Goal: Task Accomplishment & Management: Manage account settings

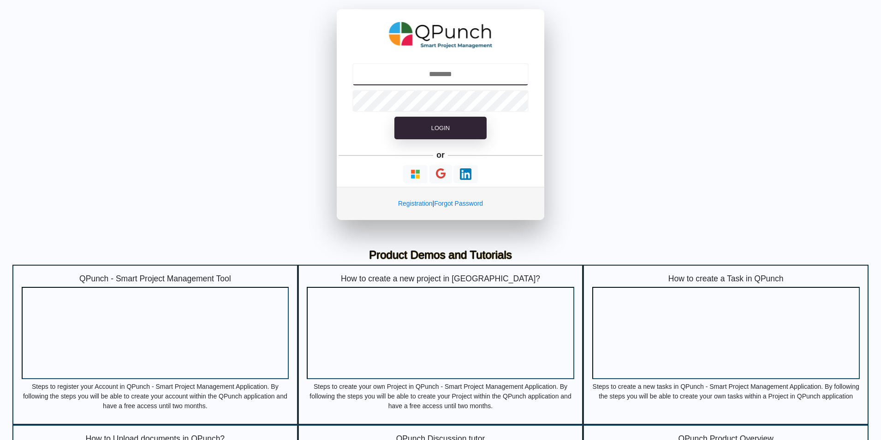
click at [457, 77] on input "text" at bounding box center [440, 74] width 177 height 22
type input "**********"
click at [418, 174] on img "button" at bounding box center [415, 174] width 12 height 12
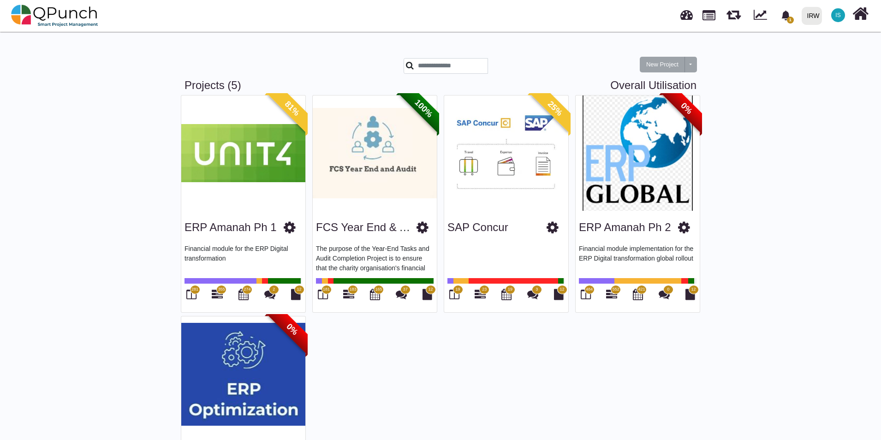
click at [648, 232] on link "ERP Amanah Ph 2" at bounding box center [625, 227] width 92 height 12
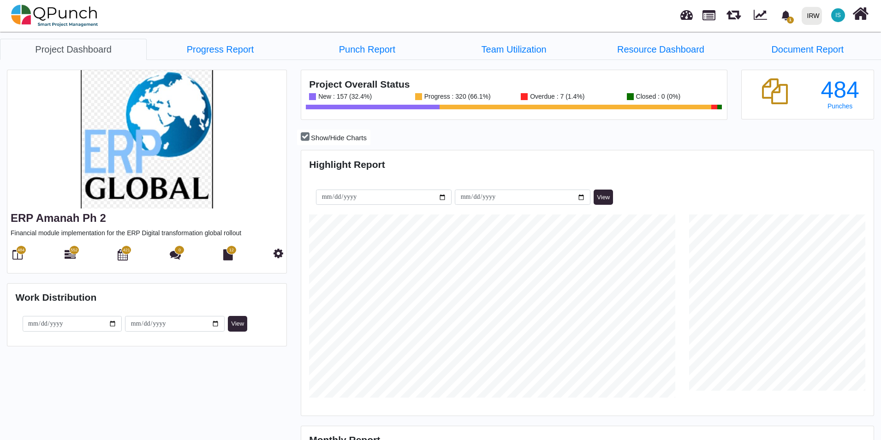
scroll to position [183, 190]
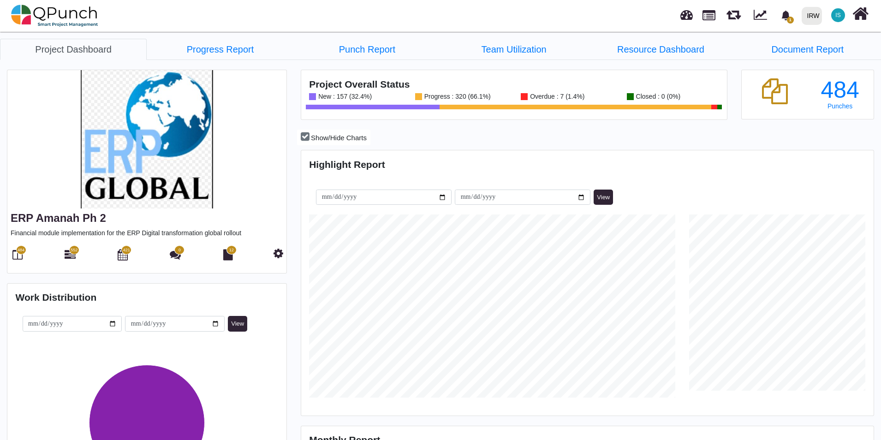
click at [630, 11] on div "1 Notification Clear TEST Nadeem Sheikh 22-04-2025 01-03-2024 01-03-2024 IRW IR…" at bounding box center [630, 15] width 479 height 30
click at [65, 253] on icon at bounding box center [70, 254] width 11 height 11
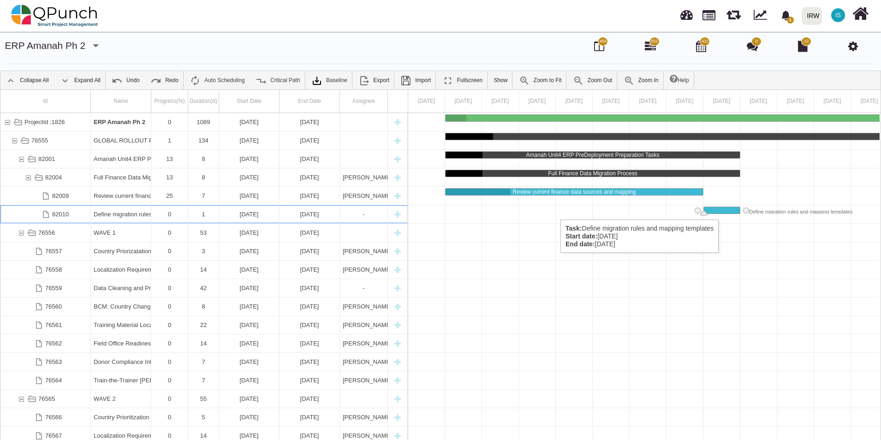
click at [725, 210] on div "Task: Define migration rules and mapping templates Start date: 04-07-2025 End d…" at bounding box center [722, 210] width 36 height 6
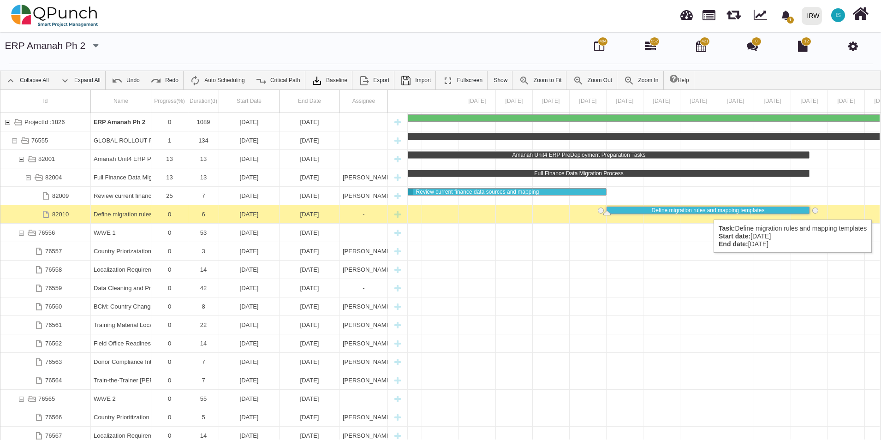
scroll to position [0, 180]
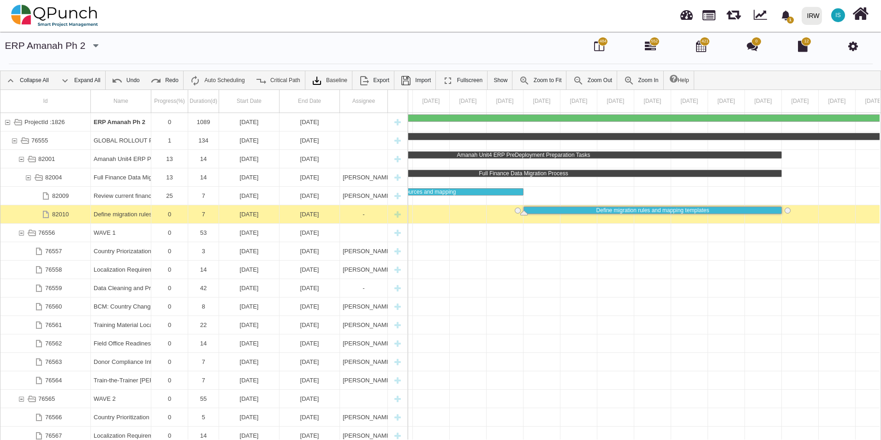
drag, startPoint x: 739, startPoint y: 210, endPoint x: 778, endPoint y: 213, distance: 38.9
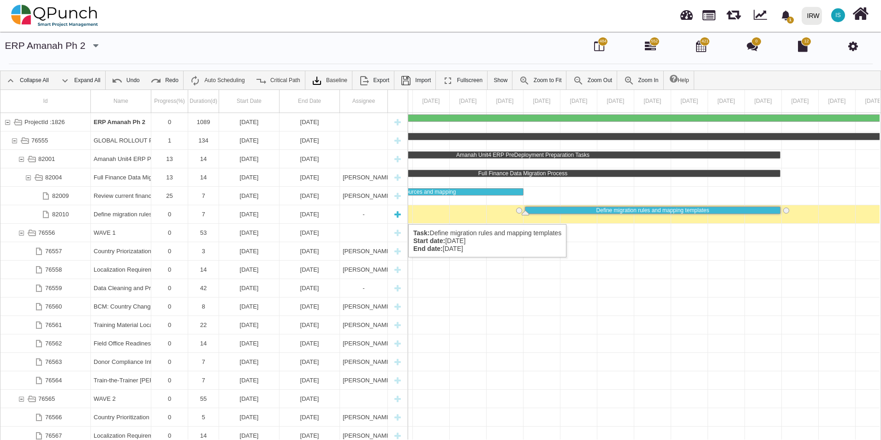
click at [68, 215] on div "82010" at bounding box center [60, 214] width 17 height 18
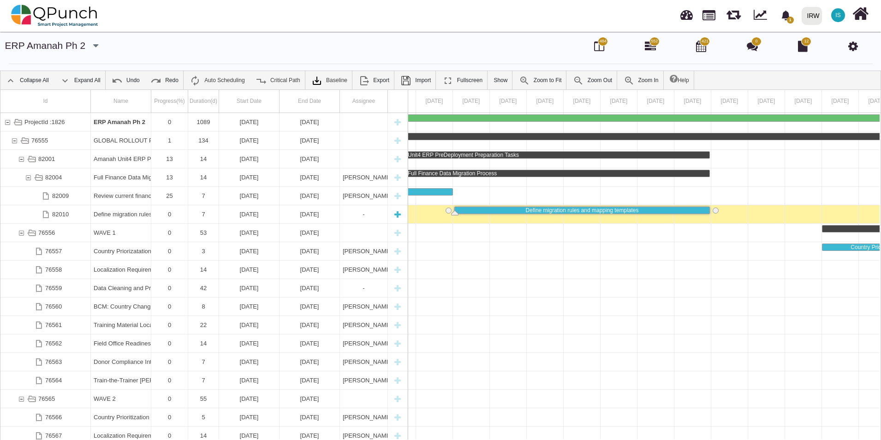
click at [68, 215] on div "82010" at bounding box center [60, 214] width 17 height 18
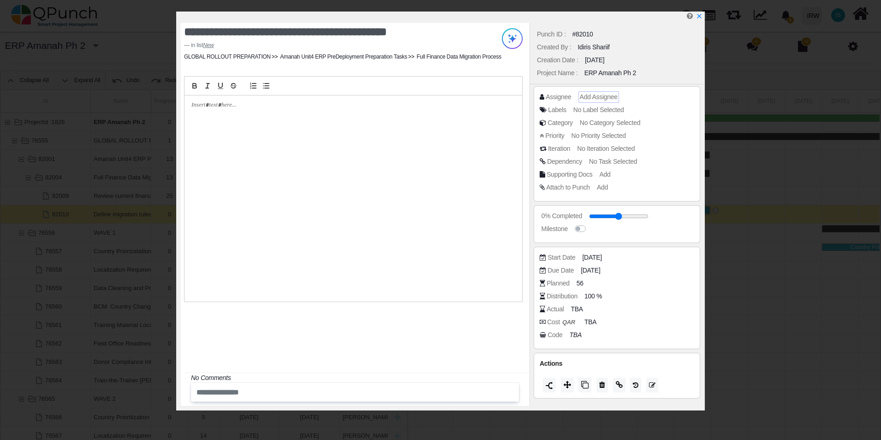
click at [604, 98] on span "Add Assignee" at bounding box center [599, 96] width 38 height 7
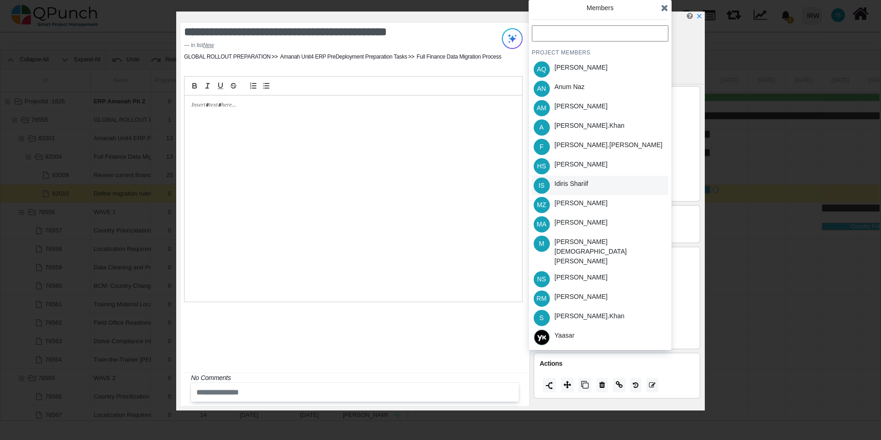
scroll to position [30, 0]
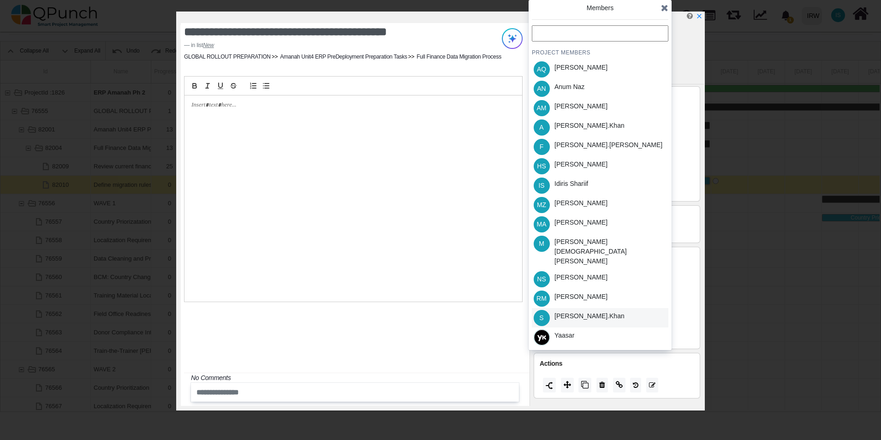
click at [570, 311] on div "Salman.khan" at bounding box center [589, 316] width 70 height 10
click at [664, 6] on icon at bounding box center [664, 7] width 7 height 9
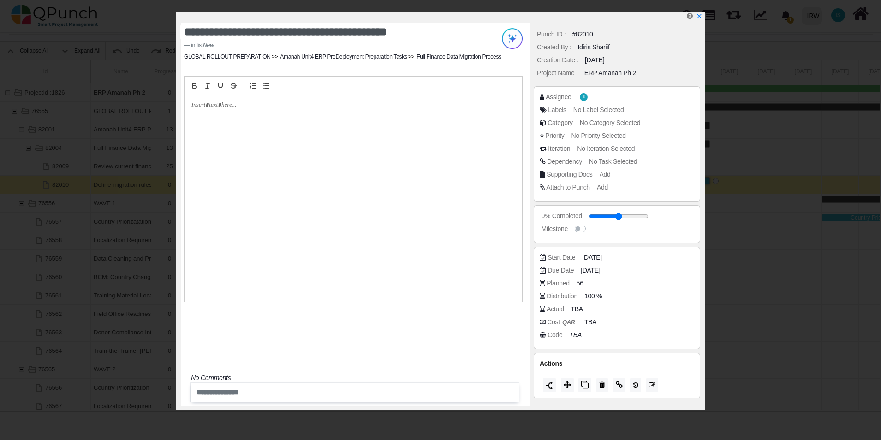
click at [695, 15] on div at bounding box center [442, 18] width 523 height 12
click at [699, 16] on icon "x" at bounding box center [698, 16] width 7 height 7
type input "**"
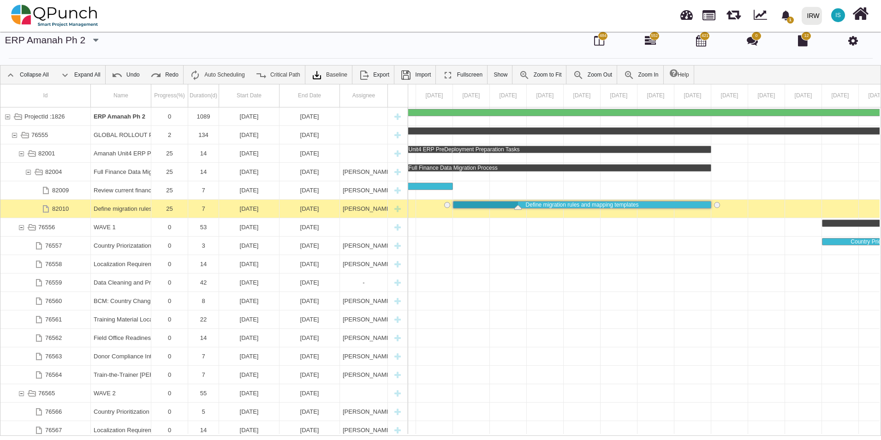
scroll to position [0, 0]
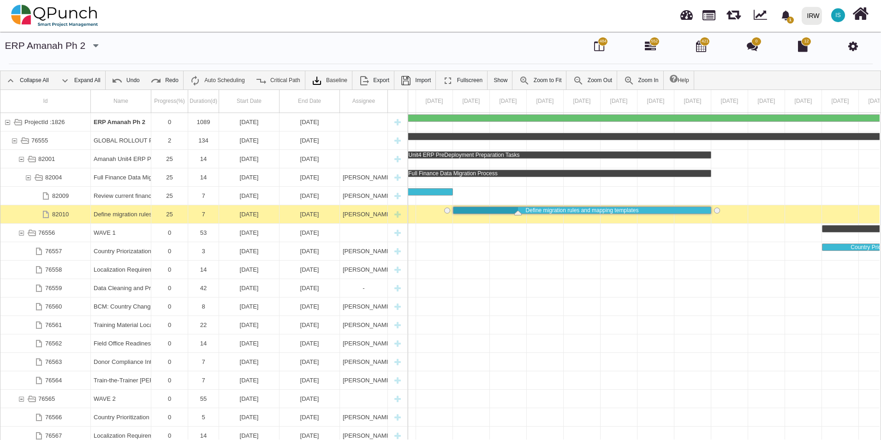
click at [857, 46] on icon at bounding box center [853, 46] width 10 height 11
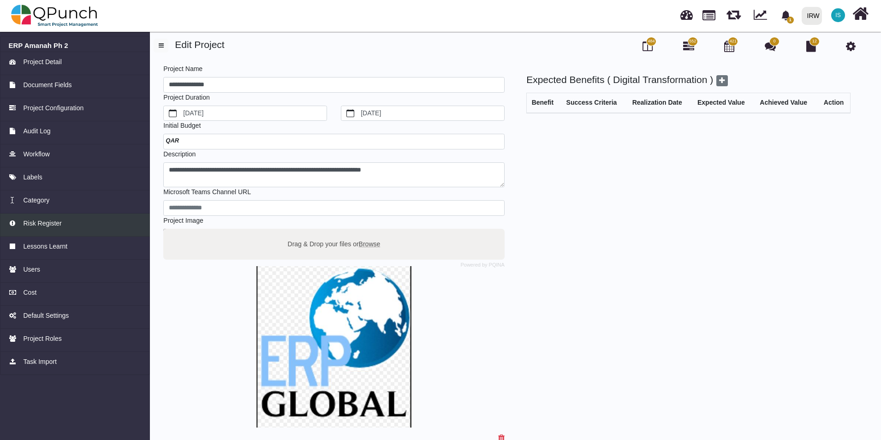
click at [40, 225] on span "Risk Register" at bounding box center [42, 224] width 38 height 10
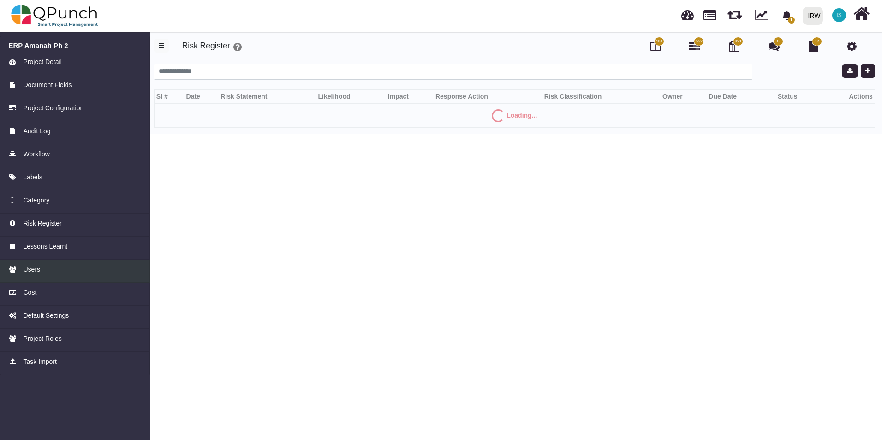
click at [33, 268] on span "Users" at bounding box center [31, 270] width 17 height 10
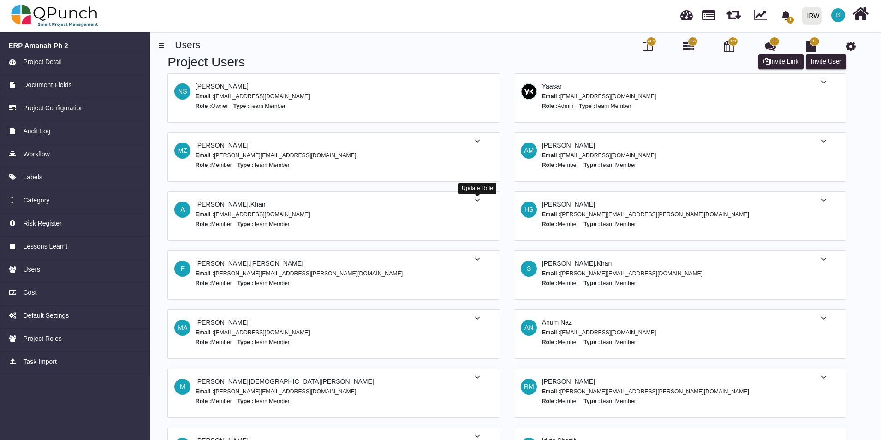
click at [479, 201] on icon at bounding box center [477, 200] width 6 height 6
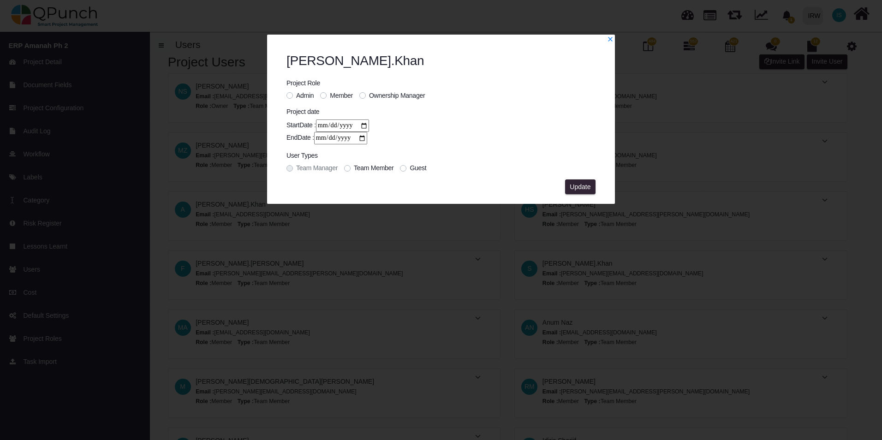
click at [296, 96] on label "Admin" at bounding box center [305, 96] width 18 height 10
click at [572, 185] on span "Update" at bounding box center [579, 186] width 21 height 7
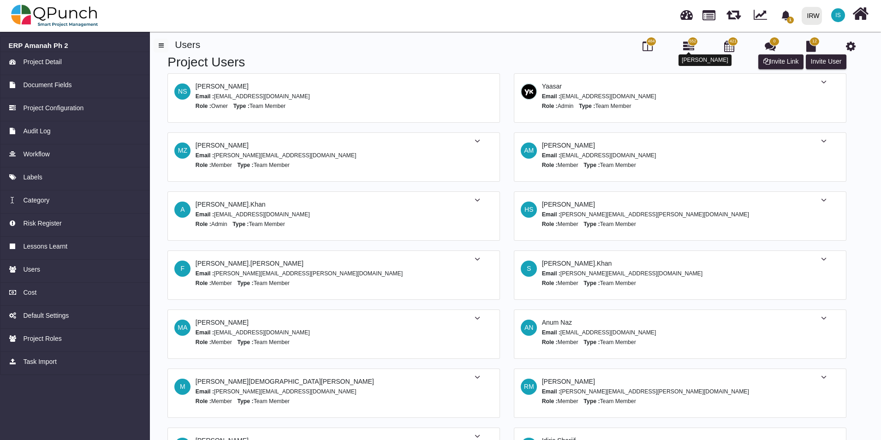
click at [688, 46] on icon at bounding box center [688, 46] width 11 height 11
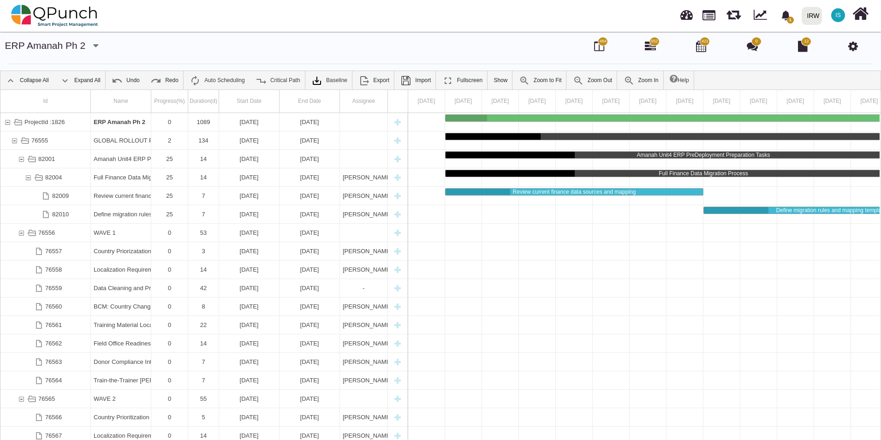
click at [93, 48] on icon "button" at bounding box center [95, 45] width 5 height 9
click at [854, 46] on icon at bounding box center [853, 46] width 10 height 11
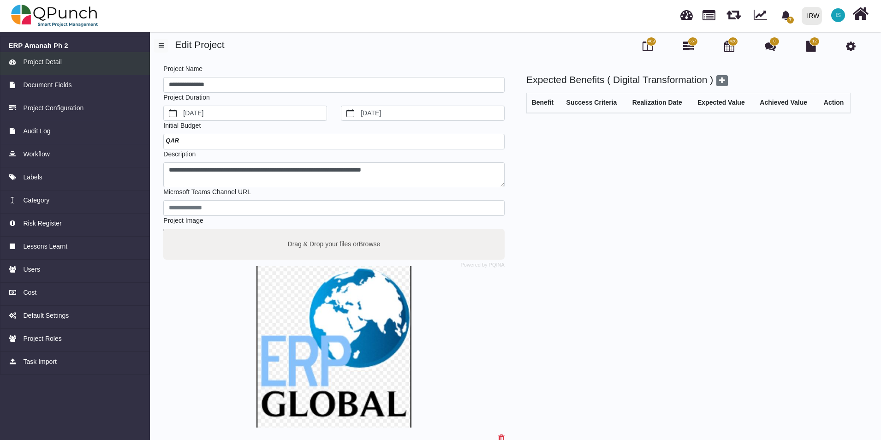
click at [41, 59] on span "Project Detail" at bounding box center [42, 62] width 38 height 10
click at [319, 285] on img at bounding box center [333, 346] width 341 height 161
click at [320, 243] on label "Drag & Drop your files or Browse" at bounding box center [333, 244] width 99 height 16
click at [320, 231] on input "Drag & Drop your files or Browse" at bounding box center [333, 230] width 341 height 3
type input "**********"
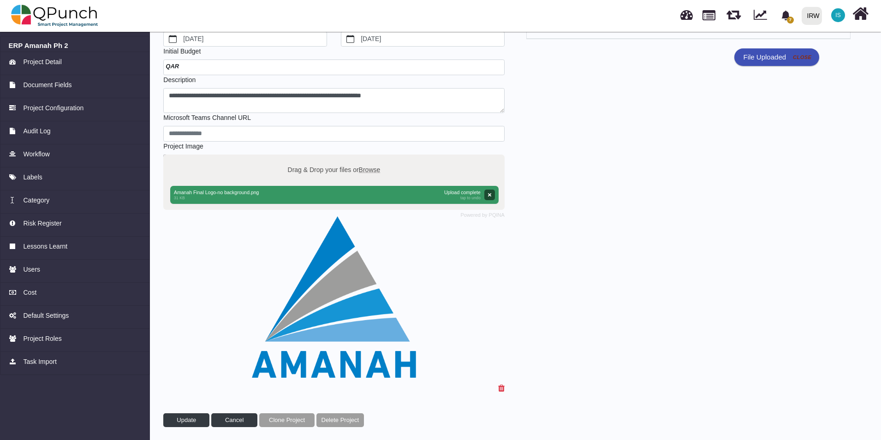
scroll to position [77, 0]
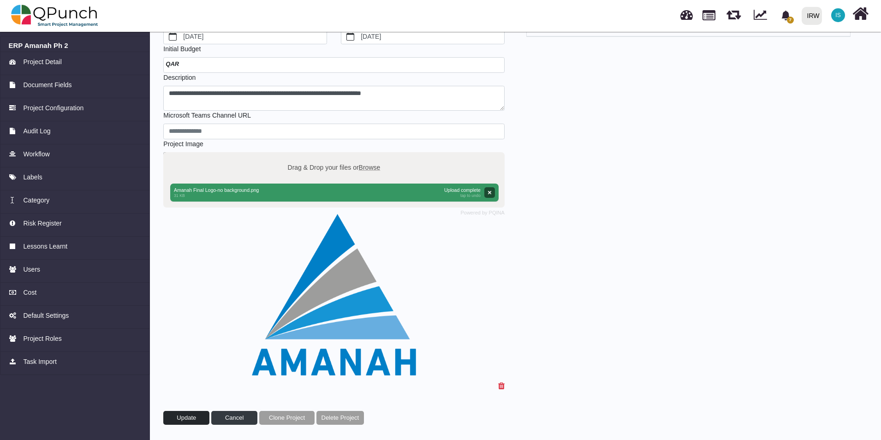
click at [178, 417] on span "Update" at bounding box center [186, 417] width 19 height 7
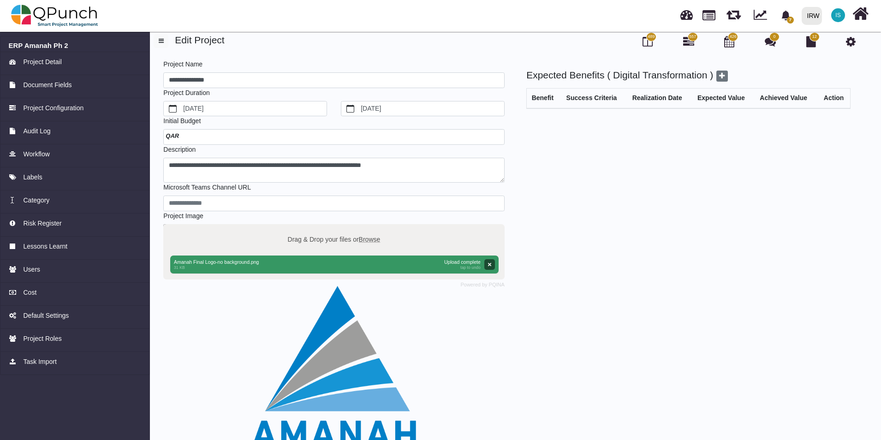
scroll to position [0, 0]
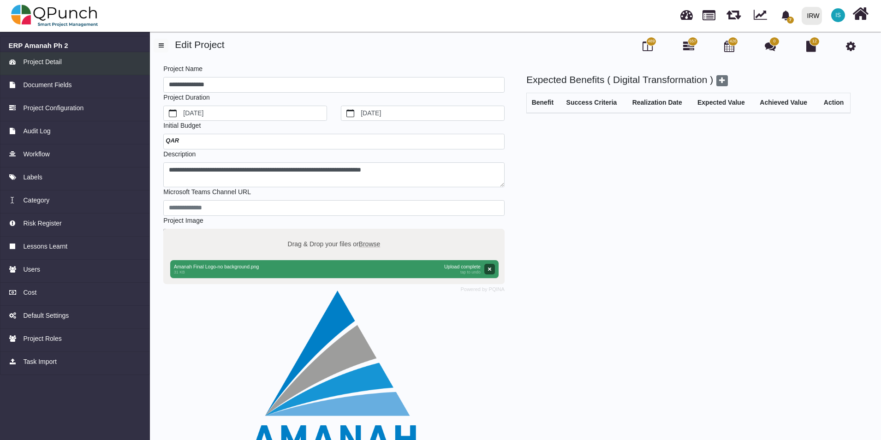
click at [31, 59] on span "Project Detail" at bounding box center [42, 62] width 38 height 10
click at [34, 47] on h6 "ERP Amanah Ph 2" at bounding box center [75, 45] width 133 height 8
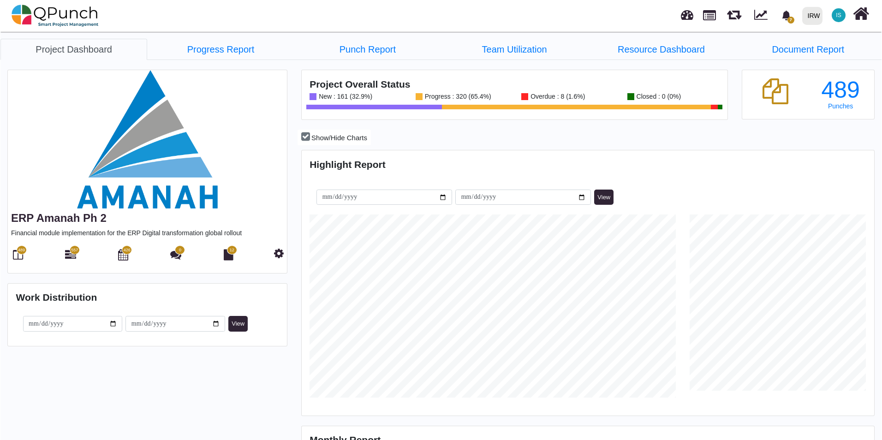
scroll to position [183, 190]
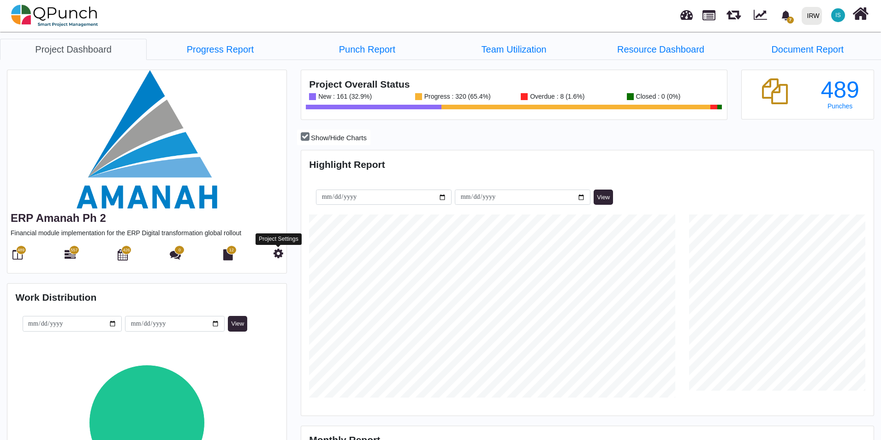
click at [279, 252] on icon at bounding box center [278, 253] width 10 height 11
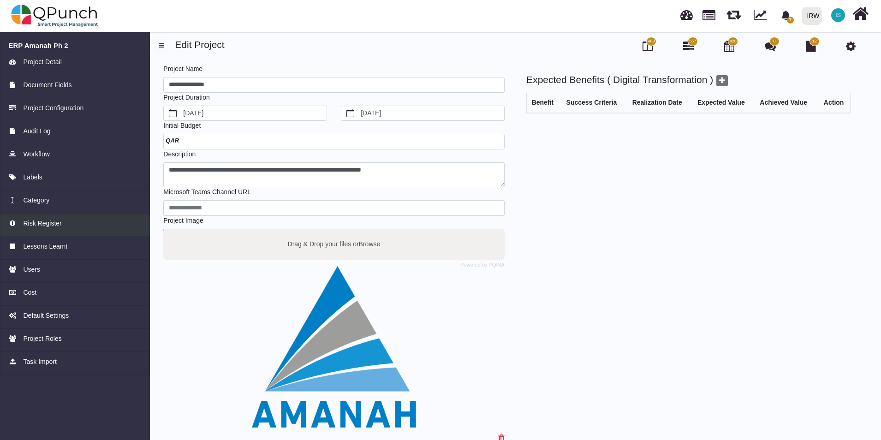
click at [34, 226] on span "Risk Register" at bounding box center [42, 224] width 38 height 10
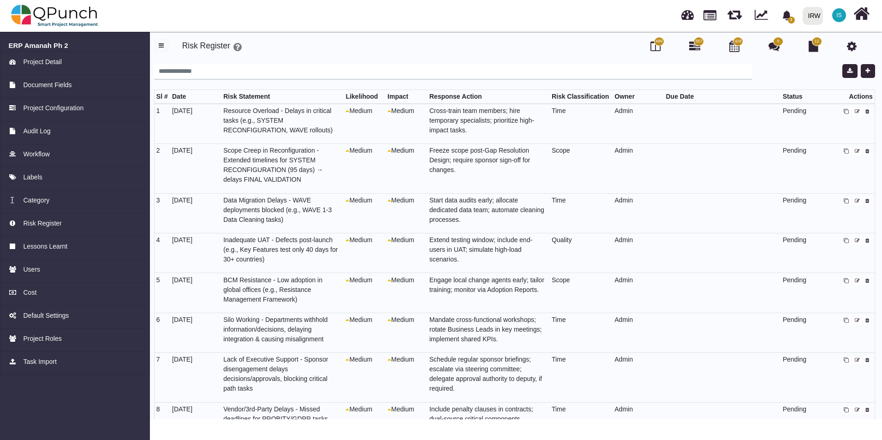
click at [854, 111] on icon at bounding box center [856, 111] width 5 height 5
select select "*"
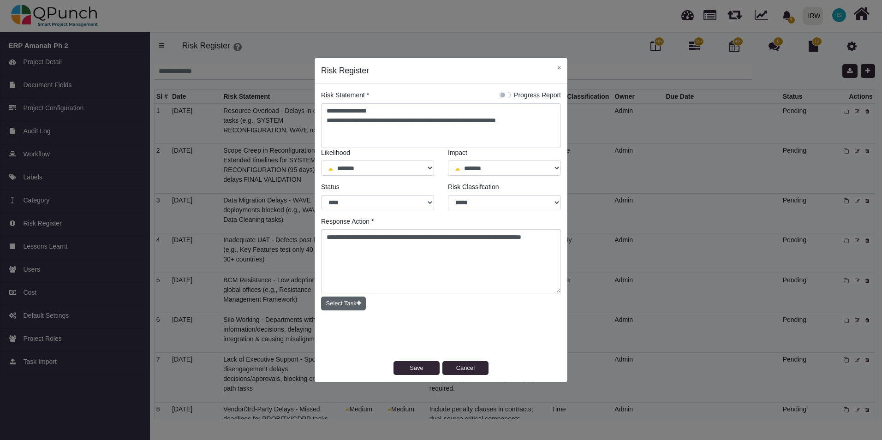
click at [357, 303] on icon "button" at bounding box center [358, 303] width 5 height 6
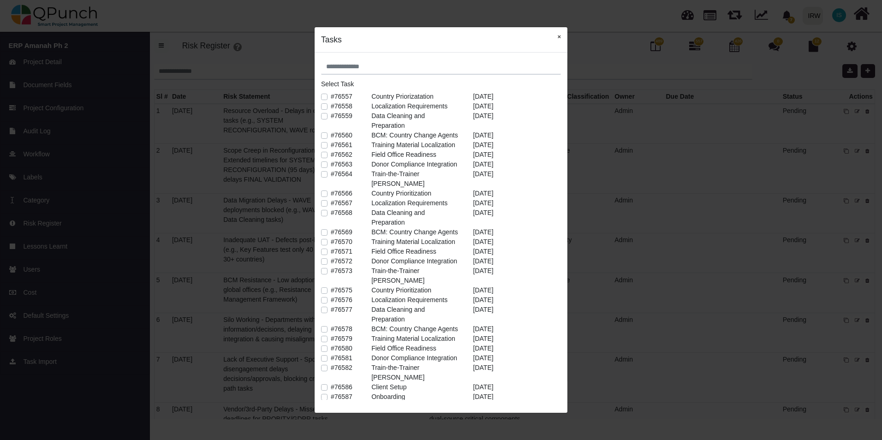
click at [557, 36] on button "×" at bounding box center [559, 36] width 17 height 19
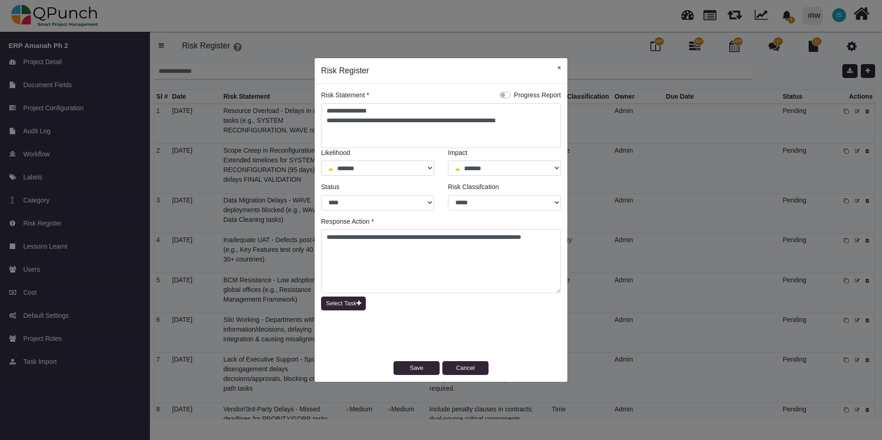
drag, startPoint x: 558, startPoint y: 67, endPoint x: 449, endPoint y: 34, distance: 114.7
click at [559, 65] on button "×" at bounding box center [559, 67] width 17 height 19
select select "*"
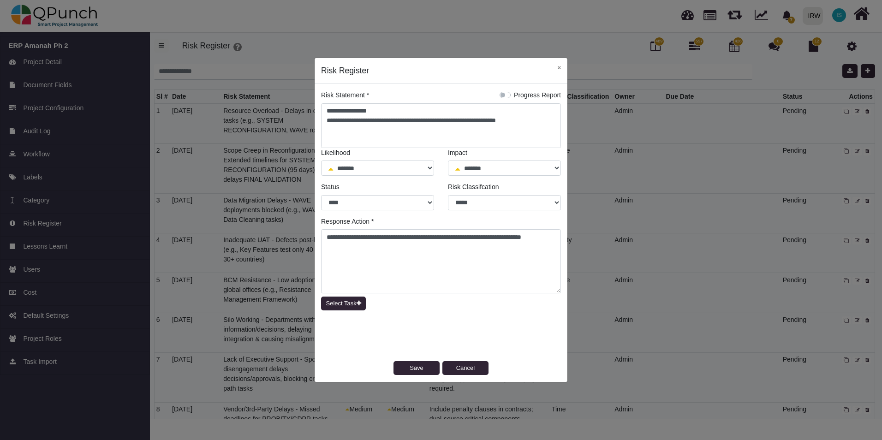
select select "*"
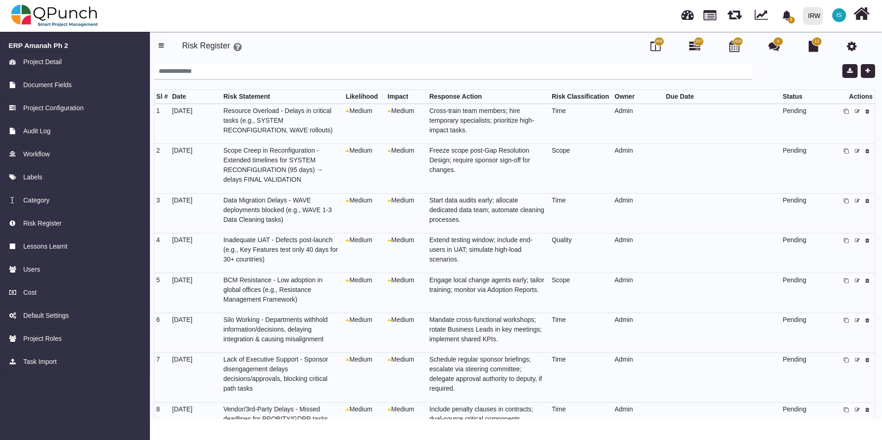
click at [853, 46] on icon at bounding box center [852, 46] width 10 height 11
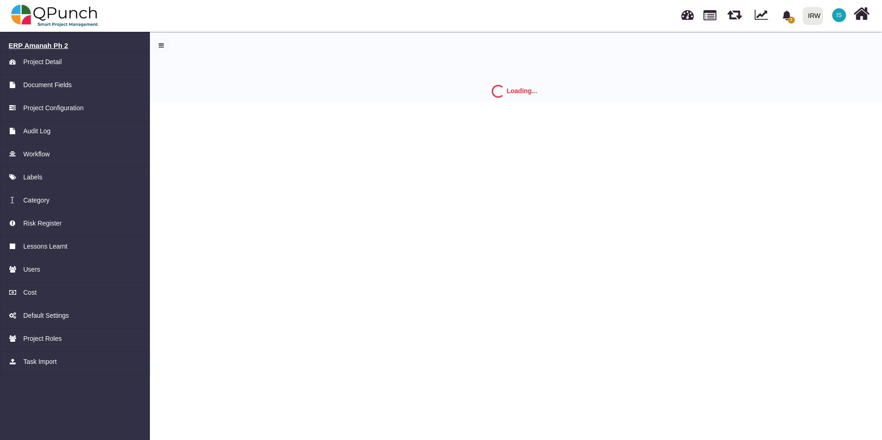
click at [57, 45] on h6 "ERP Amanah Ph 2" at bounding box center [75, 45] width 133 height 8
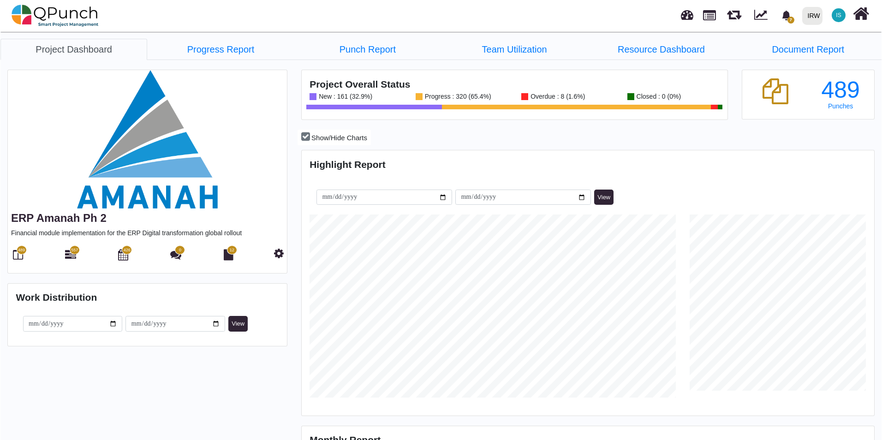
scroll to position [183, 190]
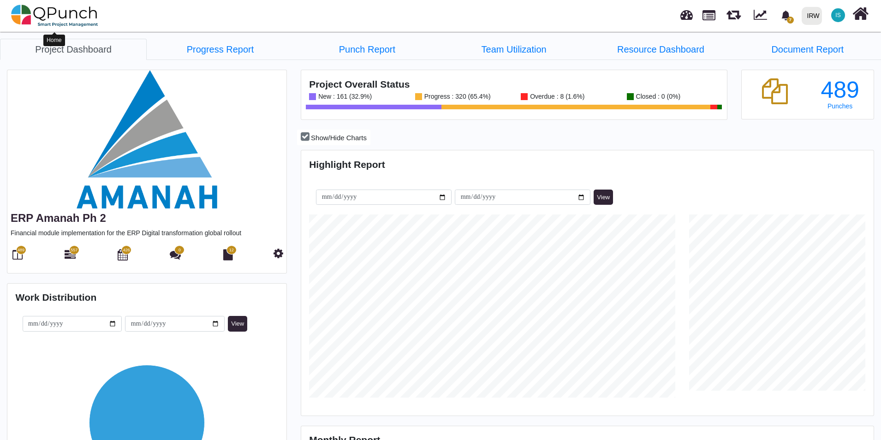
click at [19, 9] on nav "7 Notification Clear New task Nadeem Sheikh 19-08-2025 27-06-2025 27-06-2025 Ne…" at bounding box center [440, 16] width 881 height 32
click at [275, 250] on icon at bounding box center [278, 253] width 10 height 11
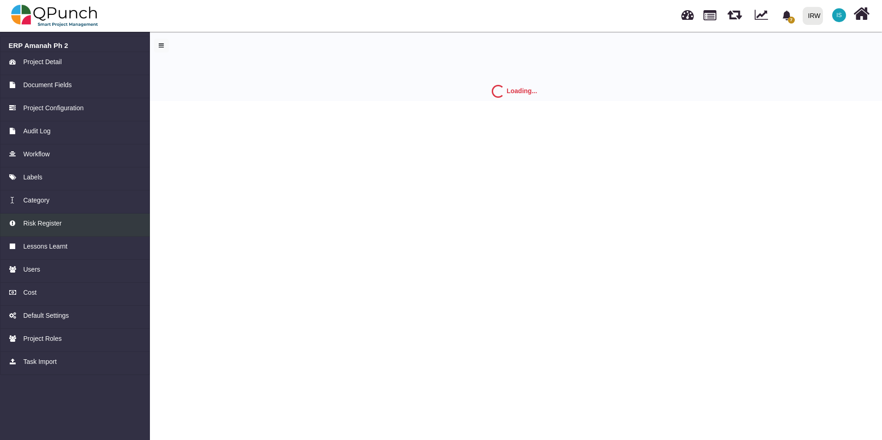
click at [33, 226] on span "Risk Register" at bounding box center [42, 224] width 38 height 10
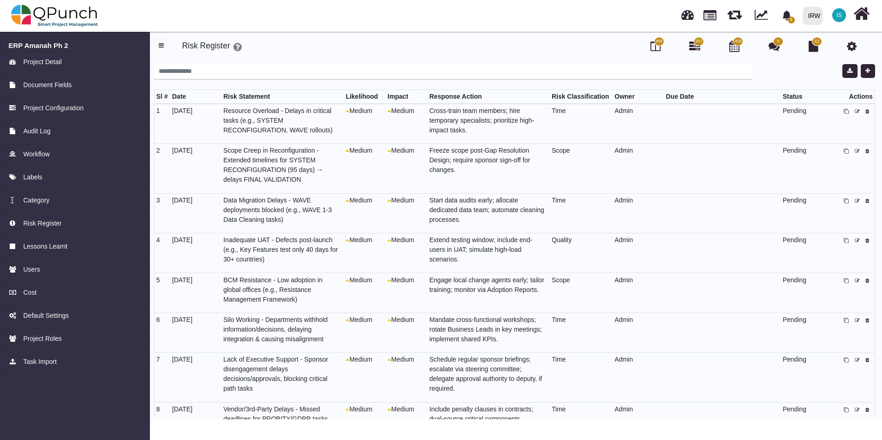
click at [855, 111] on icon at bounding box center [856, 111] width 5 height 5
select select "*"
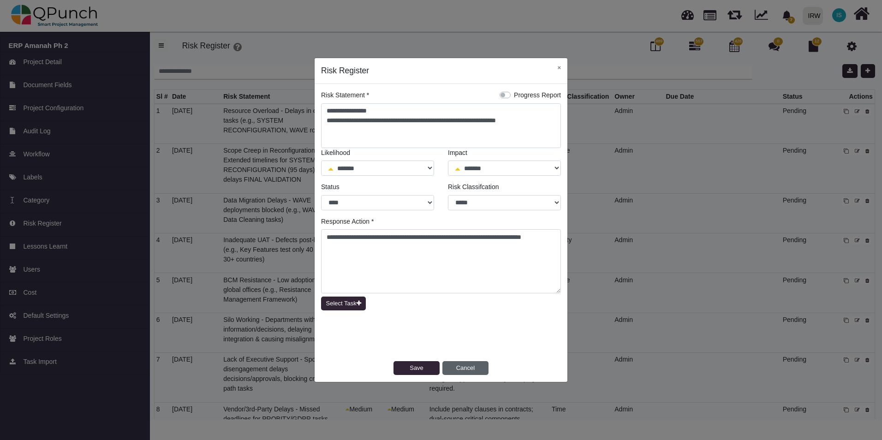
click at [473, 367] on button "Cancel" at bounding box center [465, 368] width 46 height 14
select select "*"
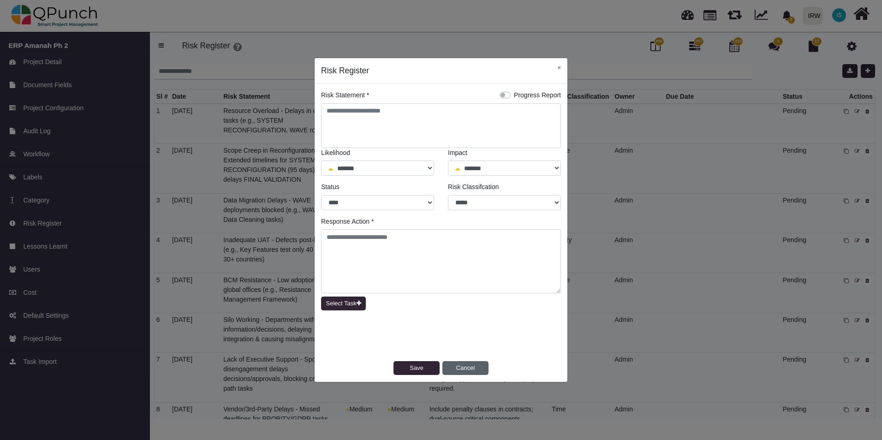
select select "*"
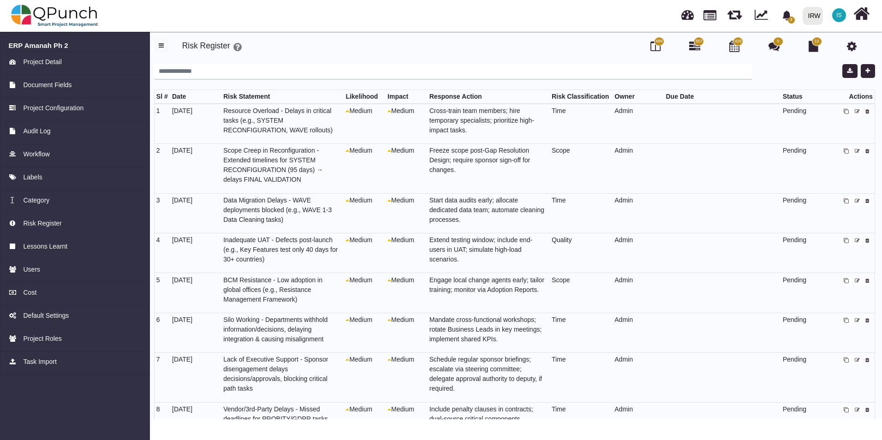
click at [847, 45] on icon at bounding box center [852, 46] width 10 height 11
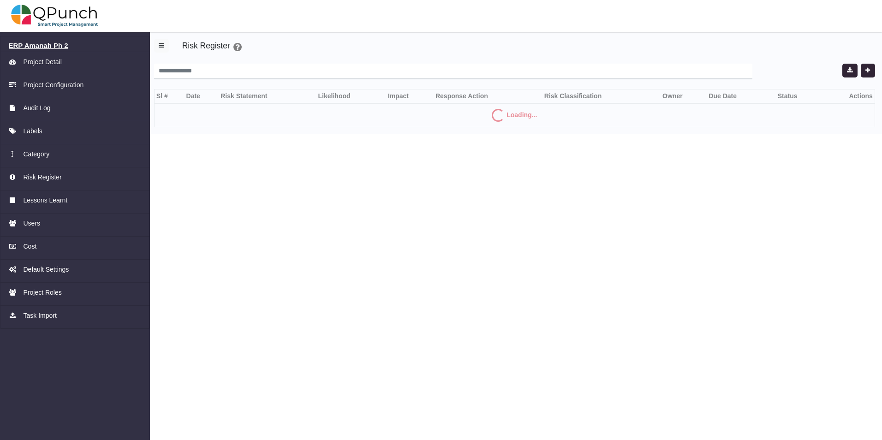
click at [52, 46] on h6 "ERP Amanah Ph 2" at bounding box center [75, 45] width 133 height 8
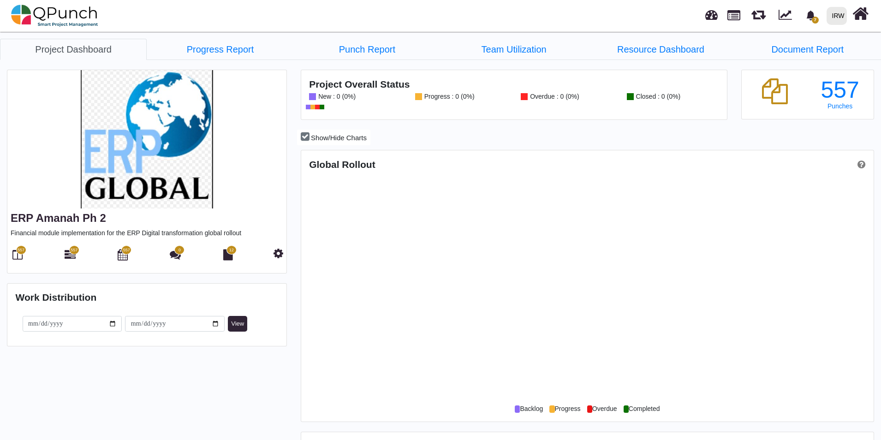
scroll to position [253, 570]
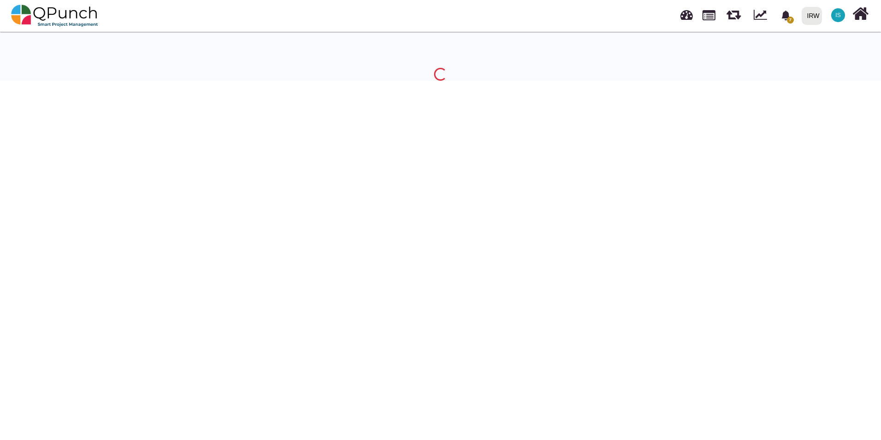
click at [247, 50] on div at bounding box center [440, 60] width 881 height 42
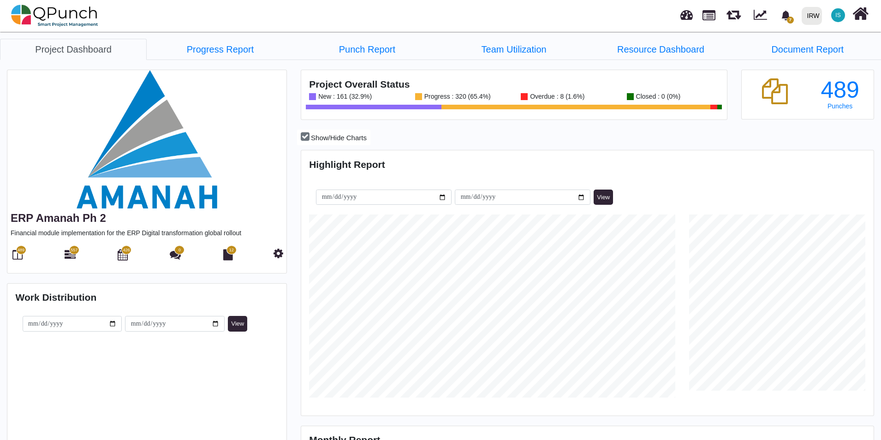
scroll to position [183, 190]
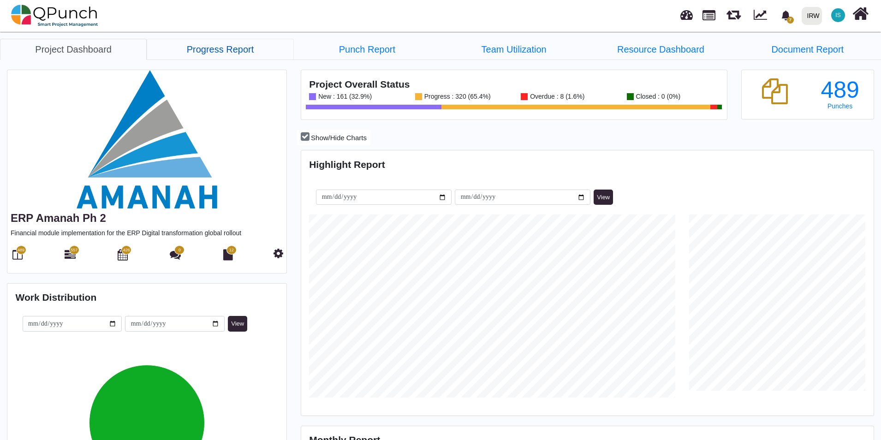
click at [225, 51] on link "Progress Report" at bounding box center [220, 49] width 147 height 21
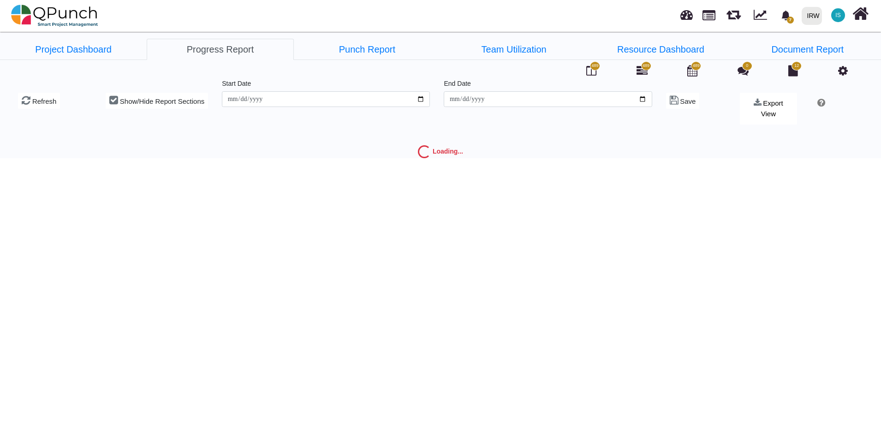
type input "**********"
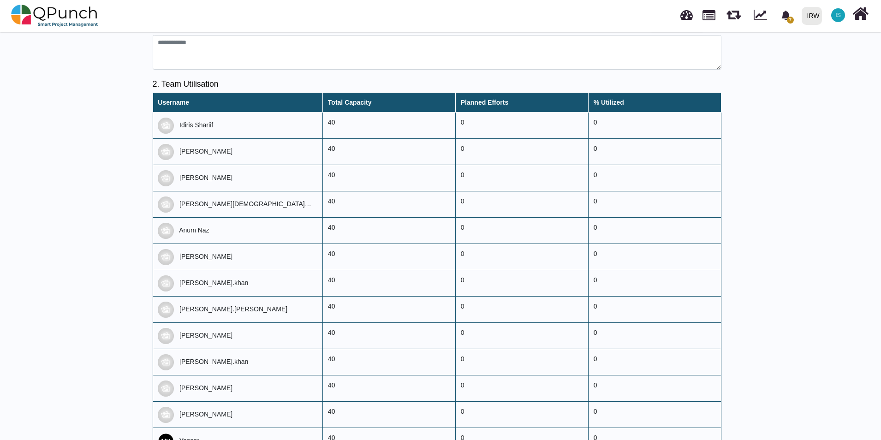
scroll to position [184, 0]
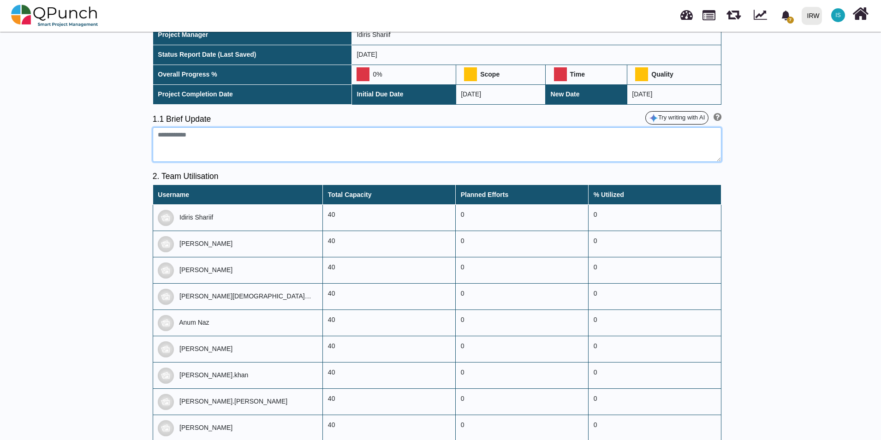
click at [217, 128] on textarea at bounding box center [437, 144] width 569 height 35
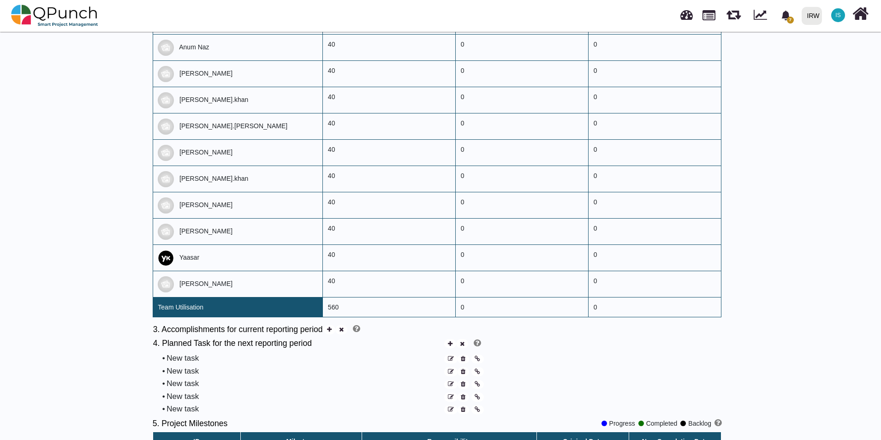
scroll to position [553, 0]
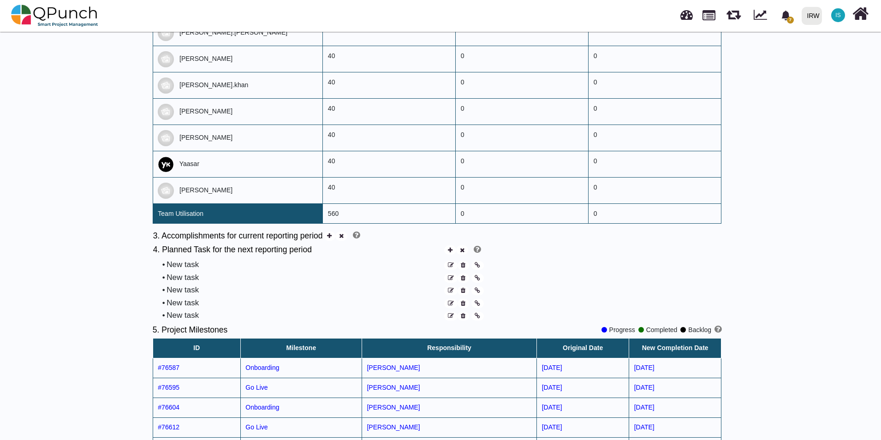
click at [196, 259] on div "New task" at bounding box center [304, 265] width 277 height 12
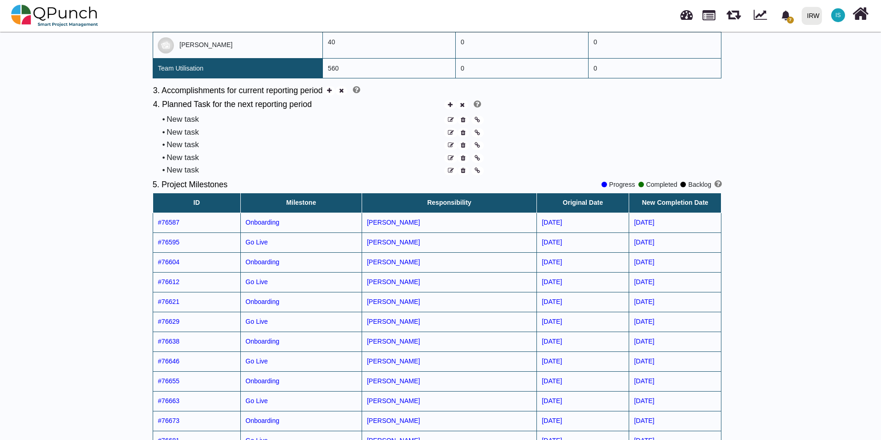
scroll to position [692, 0]
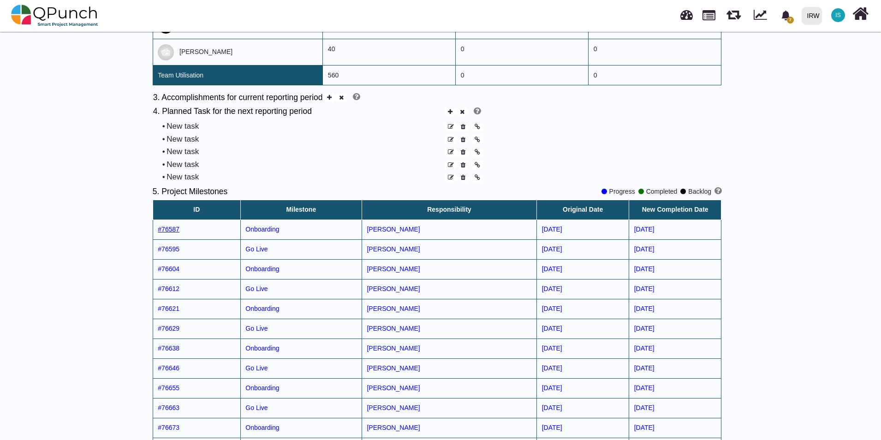
click at [175, 225] on span "#76587" at bounding box center [169, 228] width 22 height 7
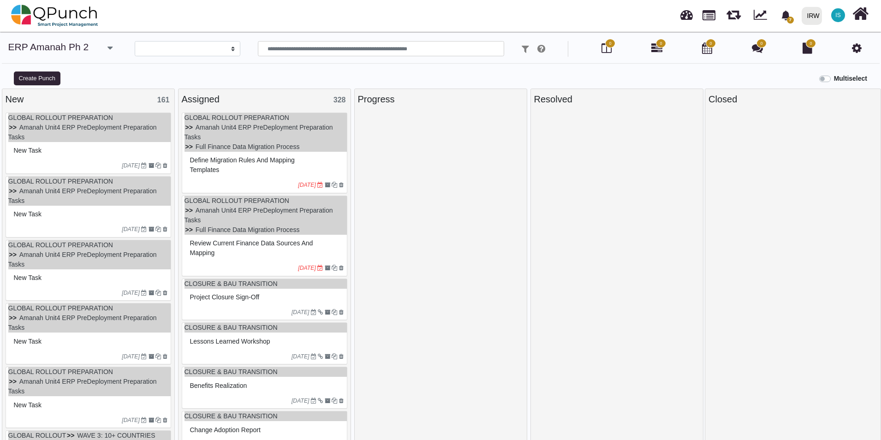
select select
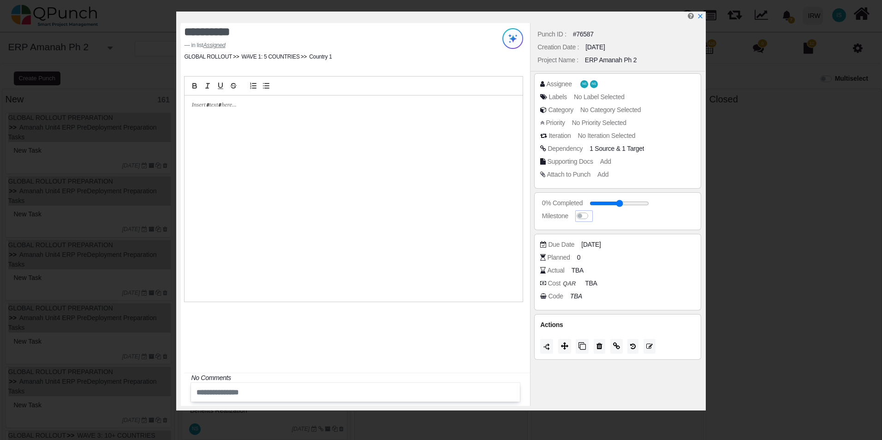
drag, startPoint x: 582, startPoint y: 217, endPoint x: 575, endPoint y: 217, distance: 6.5
click at [575, 217] on div at bounding box center [584, 216] width 18 height 12
click at [701, 16] on icon "x" at bounding box center [699, 16] width 5 height 5
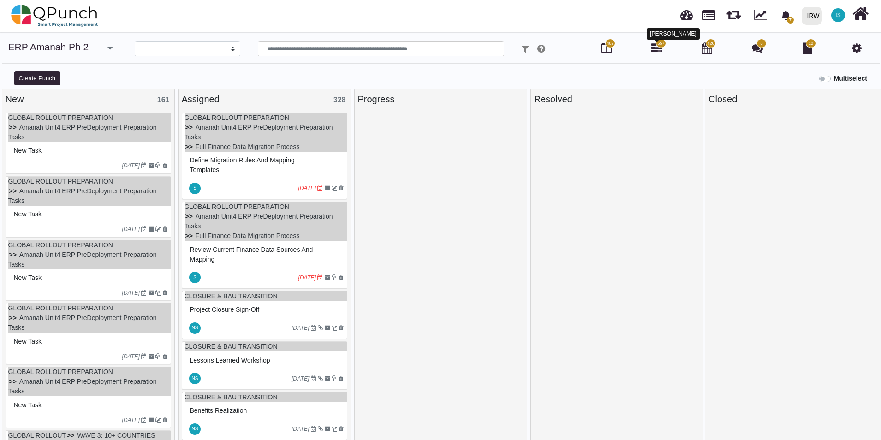
click at [658, 49] on icon at bounding box center [656, 47] width 11 height 11
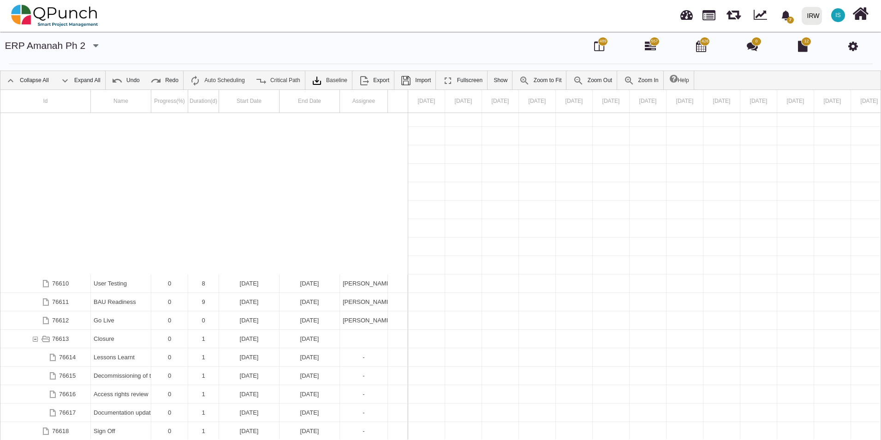
scroll to position [1203, 0]
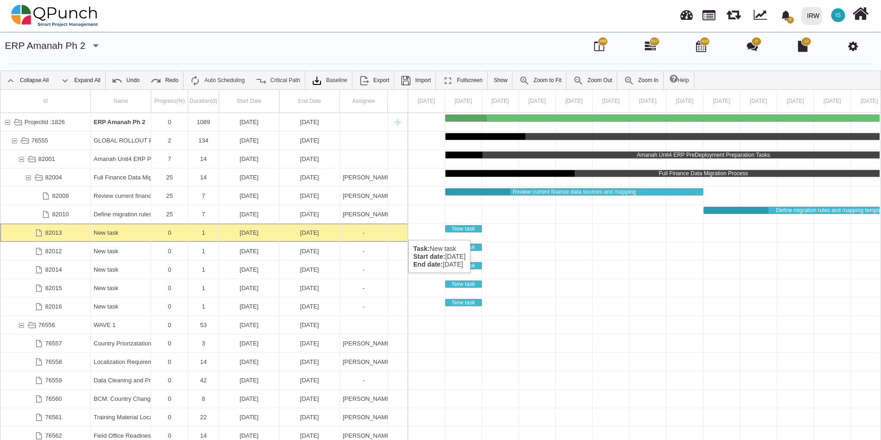
click at [126, 231] on div "New task" at bounding box center [121, 233] width 54 height 18
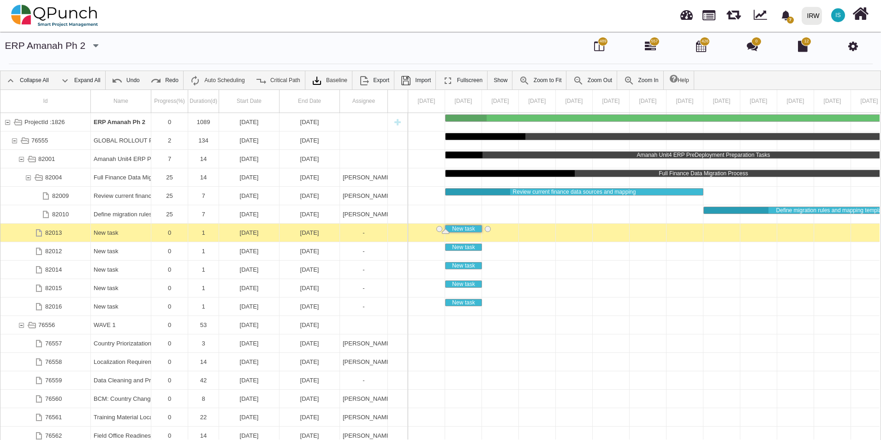
click at [126, 231] on div "New task" at bounding box center [121, 233] width 54 height 18
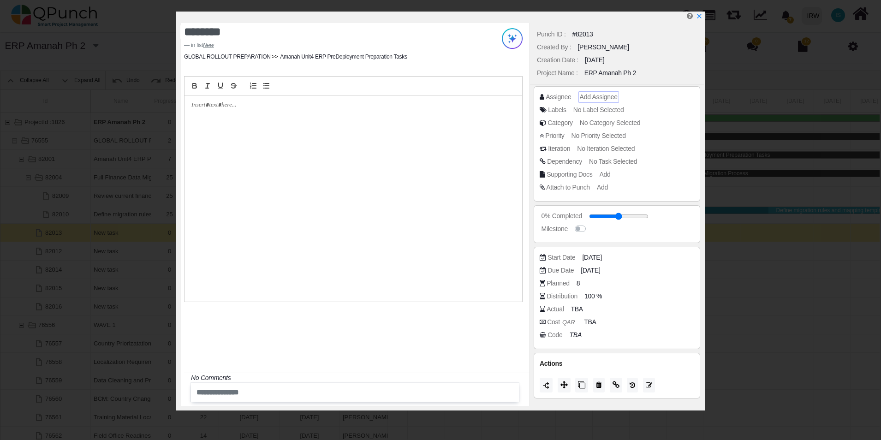
click at [588, 101] on span "Add Assignee" at bounding box center [599, 96] width 38 height 7
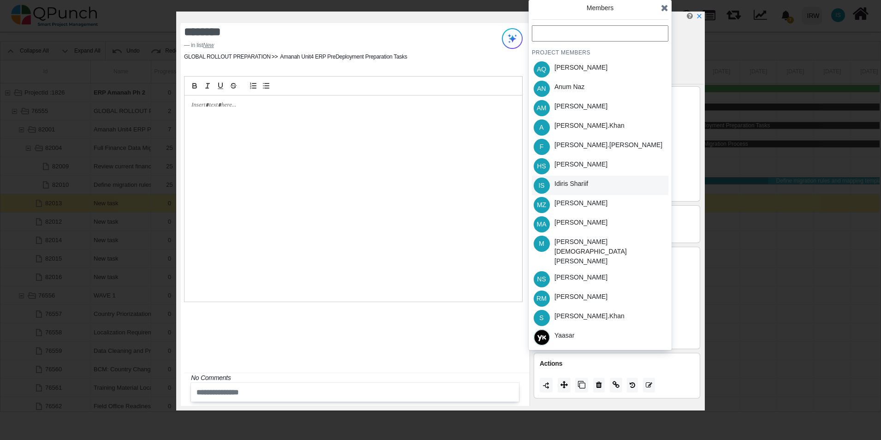
click at [579, 190] on div "Idiris Shariif" at bounding box center [571, 185] width 40 height 19
click at [603, 269] on div "NS [PERSON_NAME]" at bounding box center [600, 278] width 136 height 19
click at [662, 8] on icon at bounding box center [664, 7] width 7 height 9
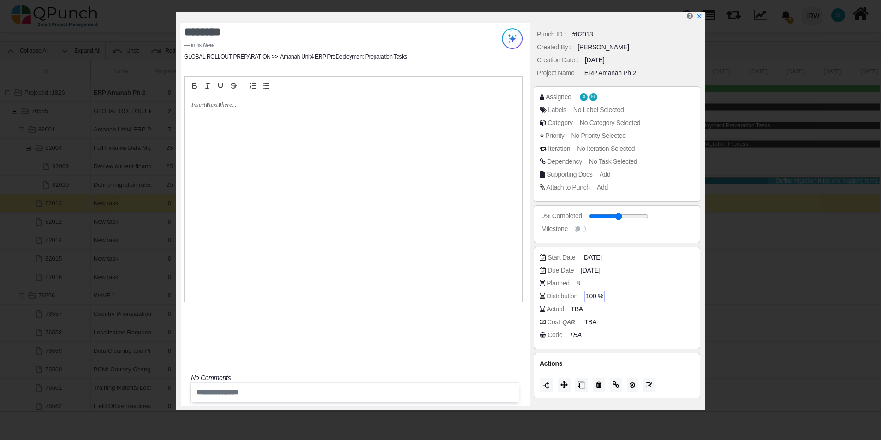
click at [591, 295] on span "100 %" at bounding box center [595, 296] width 18 height 10
type input "*"
type input "**"
click at [606, 310] on div "Actual TBA" at bounding box center [618, 308] width 159 height 9
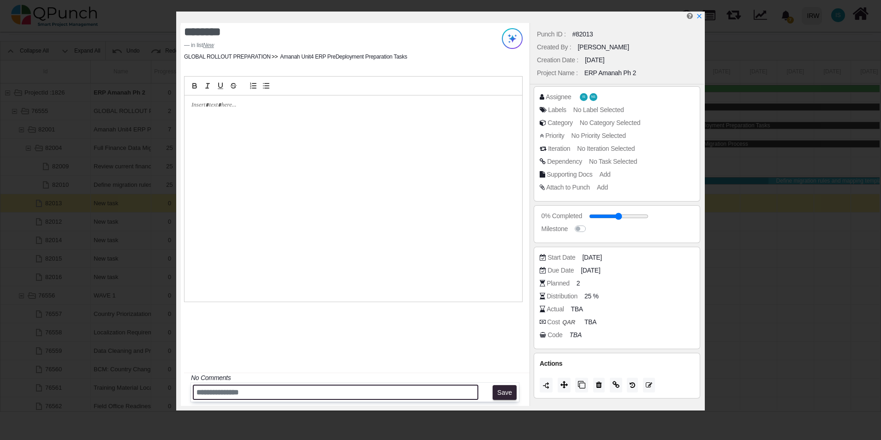
click at [269, 396] on input "text" at bounding box center [335, 392] width 285 height 15
drag, startPoint x: 194, startPoint y: 390, endPoint x: 235, endPoint y: 390, distance: 40.6
click at [235, 390] on input "text" at bounding box center [335, 392] width 285 height 15
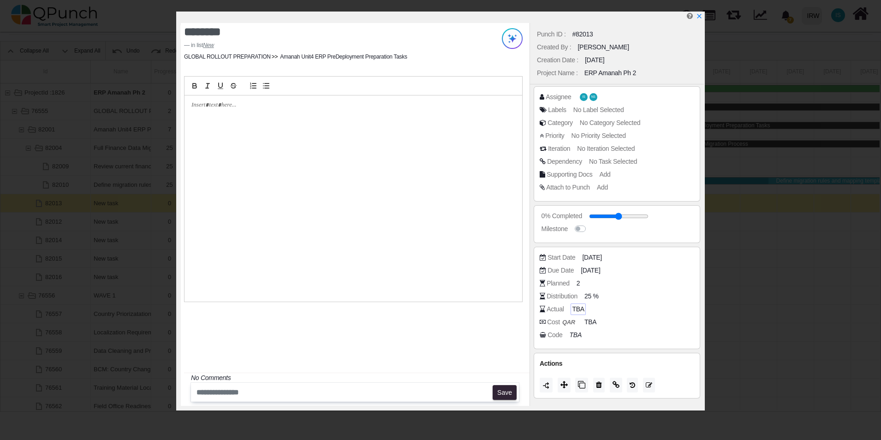
click at [574, 309] on span "TBA" at bounding box center [578, 309] width 12 height 10
click at [577, 310] on span "TBA" at bounding box center [578, 309] width 12 height 10
click at [699, 17] on icon "x" at bounding box center [698, 16] width 5 height 5
type input "**"
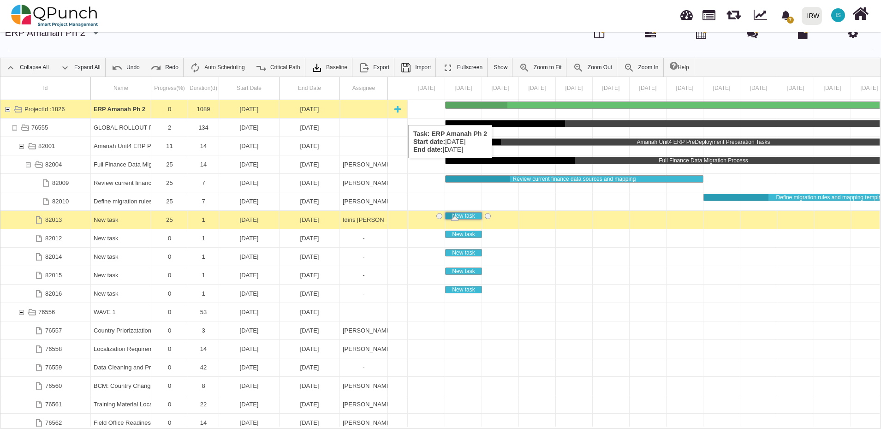
scroll to position [0, 0]
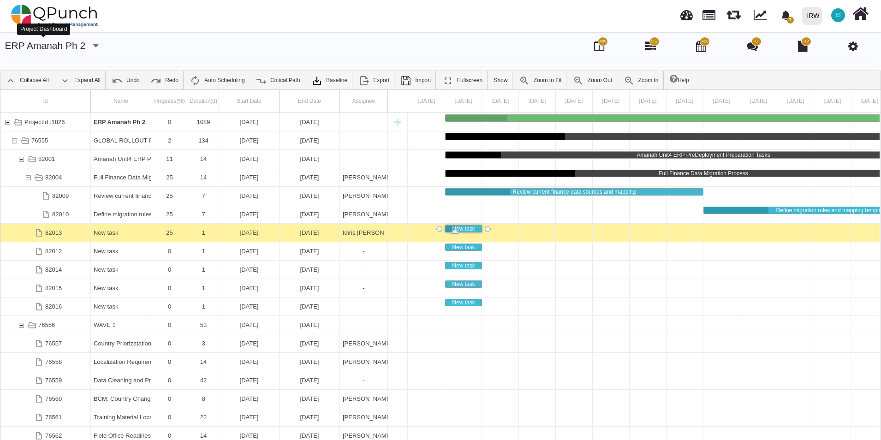
click at [54, 47] on link "ERP Amanah Ph 2" at bounding box center [45, 45] width 81 height 11
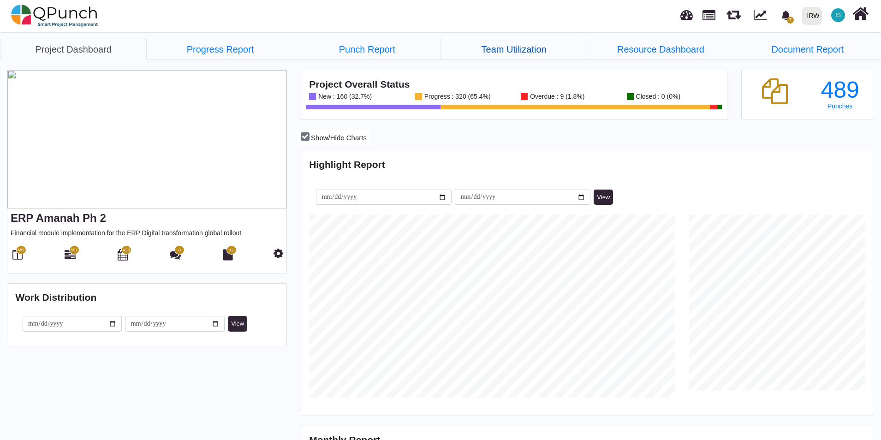
scroll to position [183, 190]
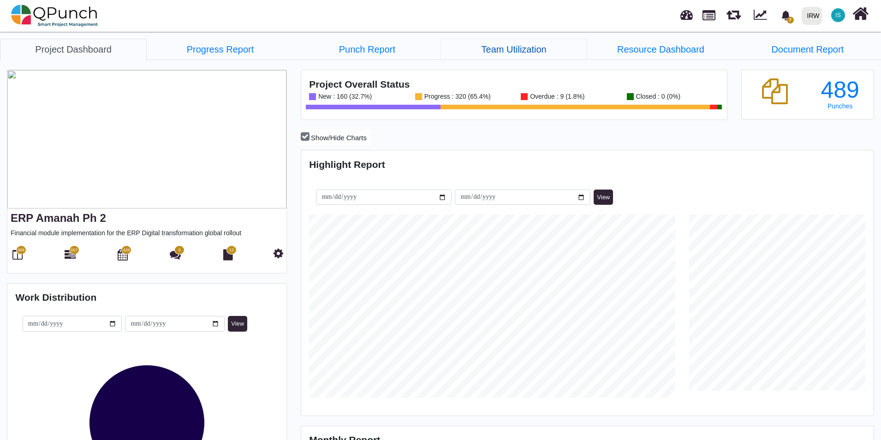
click at [534, 53] on link "Team Utilization" at bounding box center [513, 49] width 147 height 21
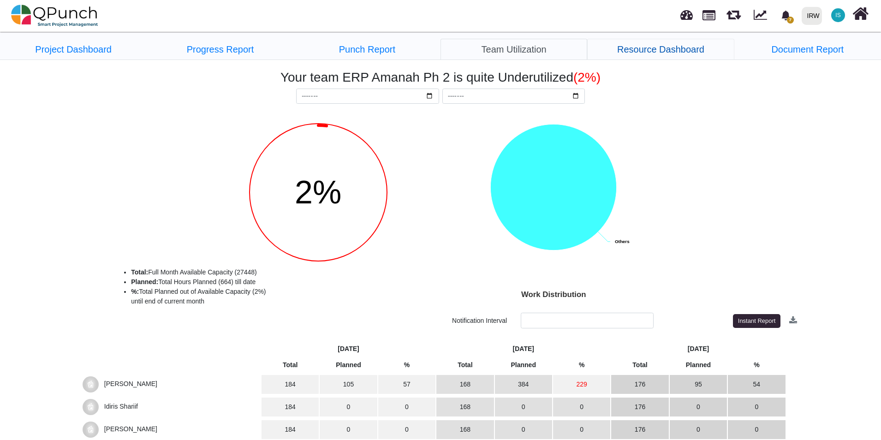
click at [674, 47] on link "Resource Dashboard" at bounding box center [660, 49] width 147 height 21
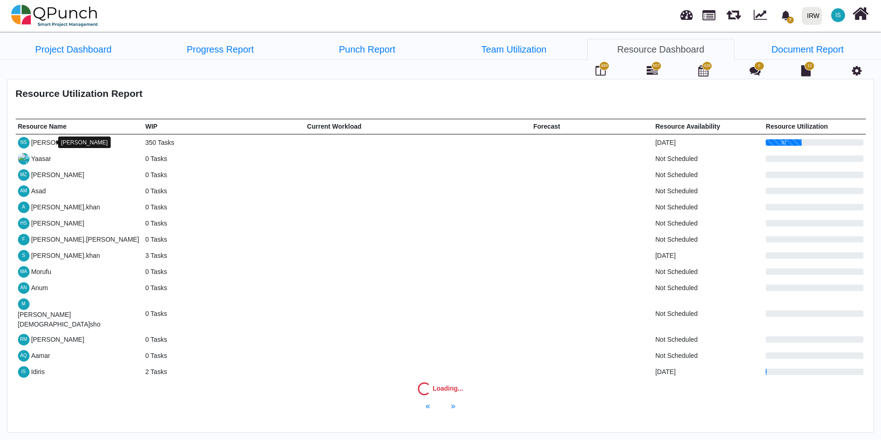
click at [40, 143] on div "[PERSON_NAME]" at bounding box center [57, 143] width 53 height 10
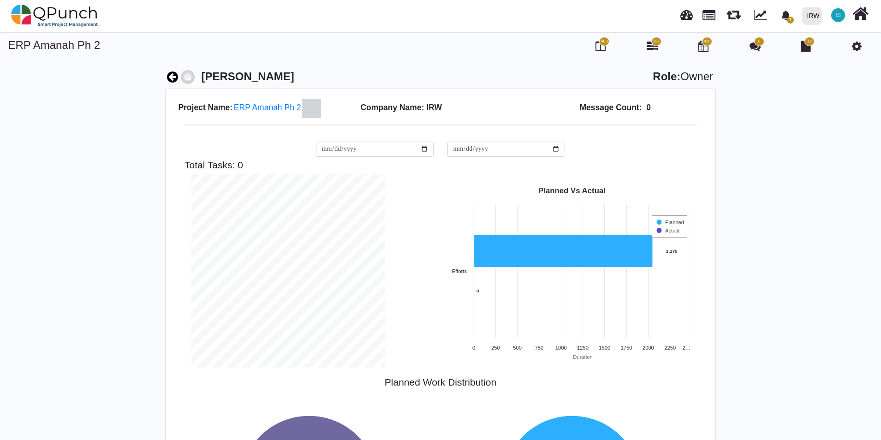
scroll to position [460901, 460887]
click at [79, 51] on link "ERP Amanah Ph 2" at bounding box center [54, 45] width 92 height 12
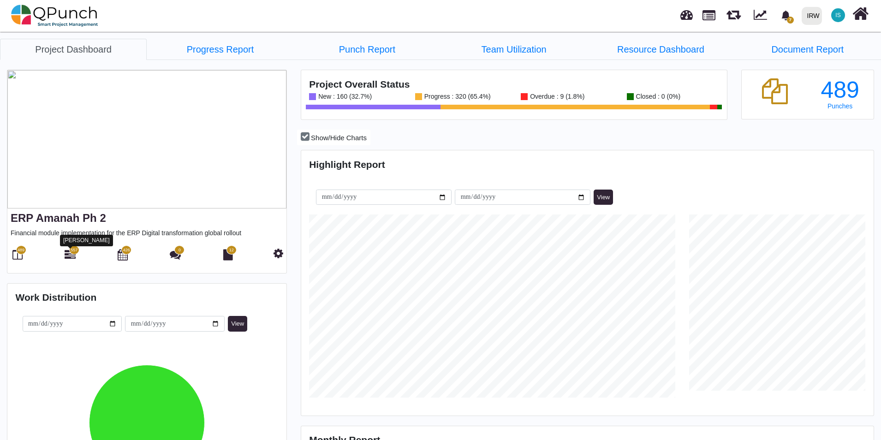
click at [72, 255] on icon at bounding box center [70, 254] width 11 height 11
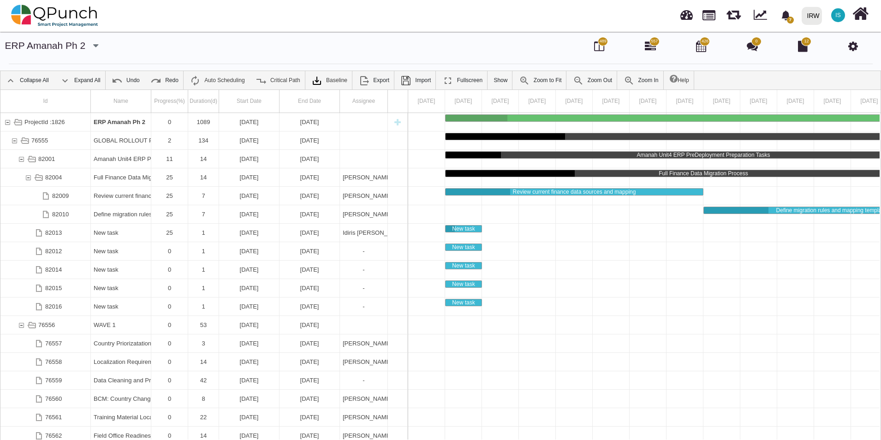
click at [853, 47] on icon at bounding box center [853, 46] width 10 height 11
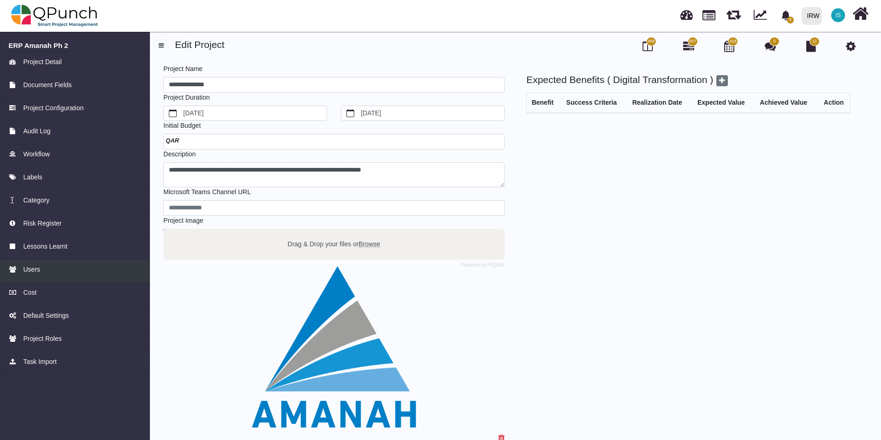
click at [35, 267] on span "Users" at bounding box center [31, 270] width 17 height 10
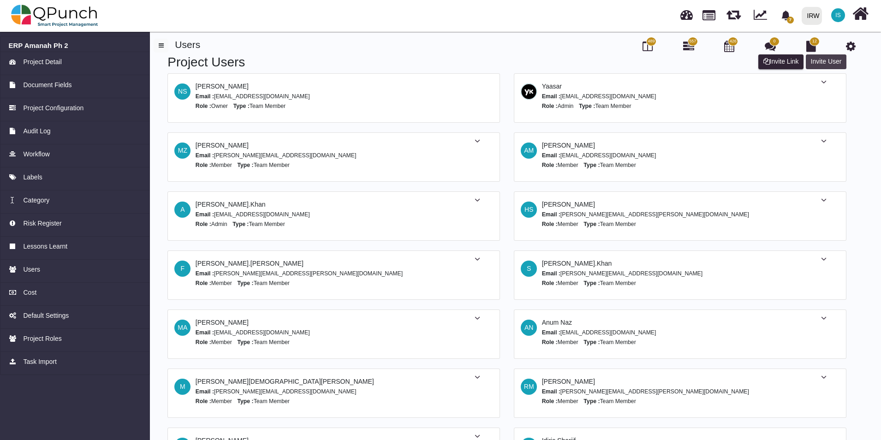
click at [822, 61] on button "Invite User" at bounding box center [826, 61] width 41 height 15
select select "*"
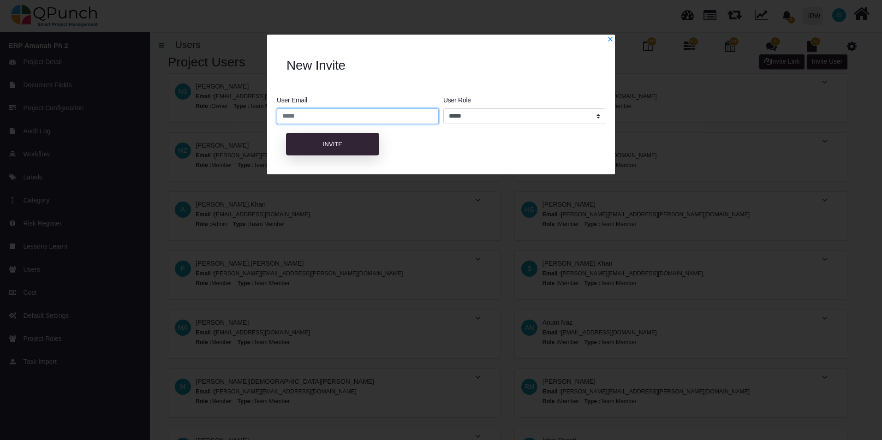
click at [354, 110] on input "email" at bounding box center [358, 116] width 162 height 16
type input "*"
click at [366, 116] on input "email" at bounding box center [358, 116] width 162 height 16
paste input "**********"
type input "**********"
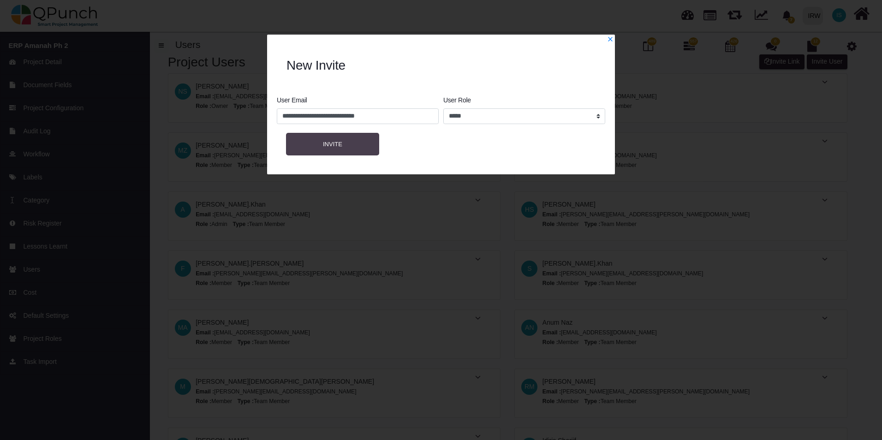
click at [346, 146] on button "Invite" at bounding box center [332, 144] width 93 height 23
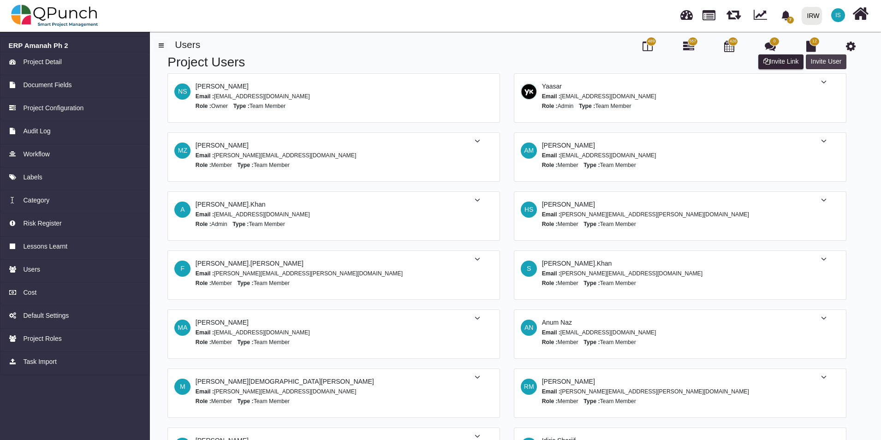
click at [817, 61] on button "Invite User" at bounding box center [826, 61] width 41 height 15
select select "*"
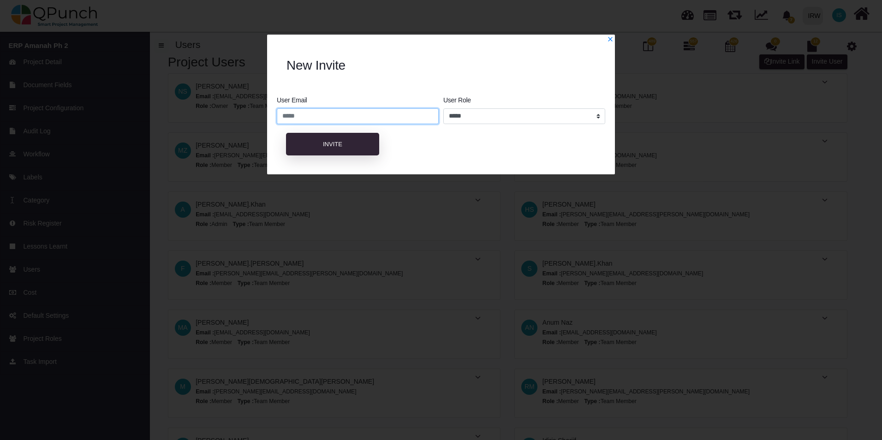
click at [369, 119] on input "email" at bounding box center [358, 116] width 162 height 16
paste input "**********"
type input "**********"
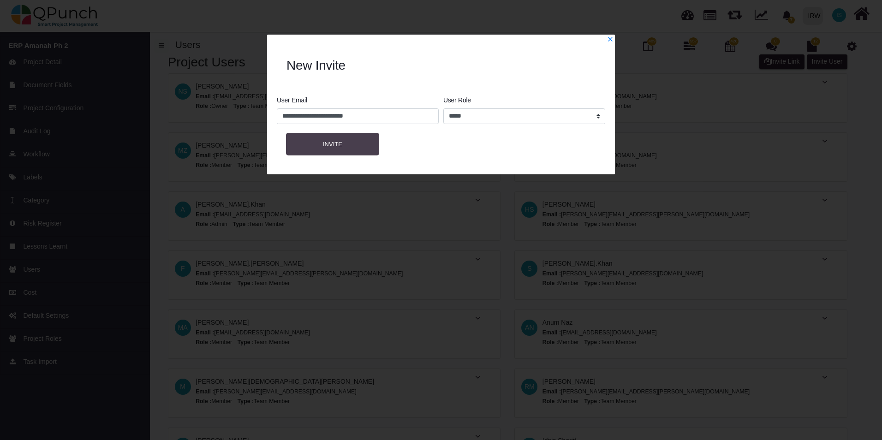
click at [341, 144] on button "Invite" at bounding box center [332, 144] width 93 height 23
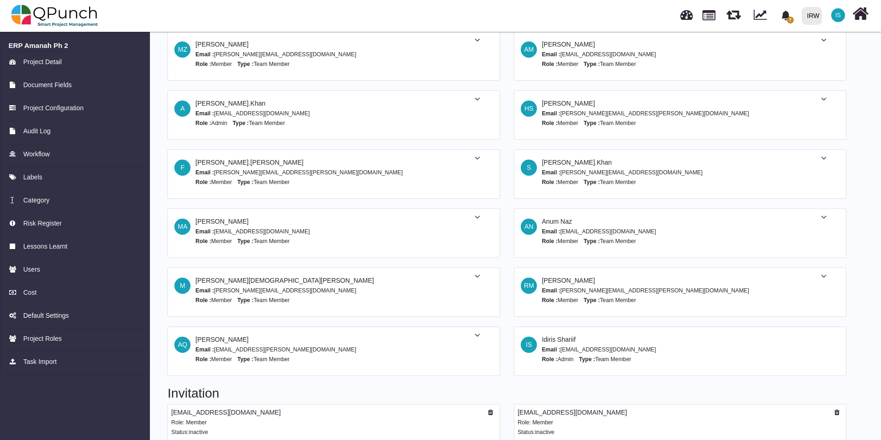
scroll to position [111, 0]
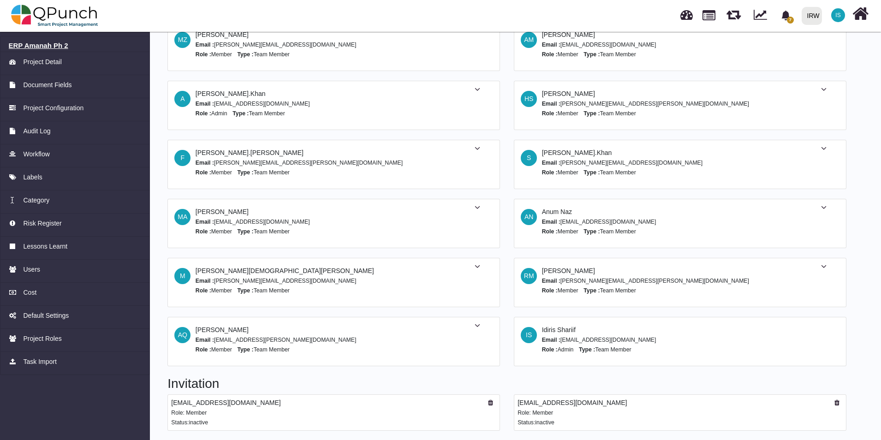
click at [36, 47] on h6 "ERP Amanah Ph 2" at bounding box center [75, 45] width 133 height 8
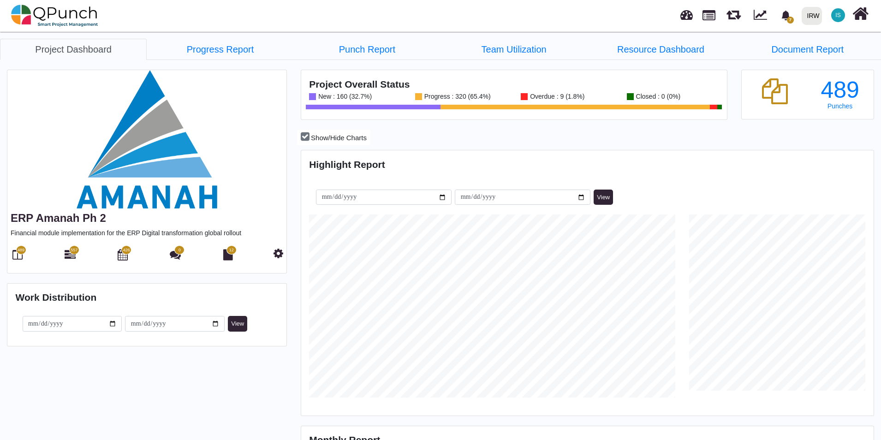
scroll to position [183, 190]
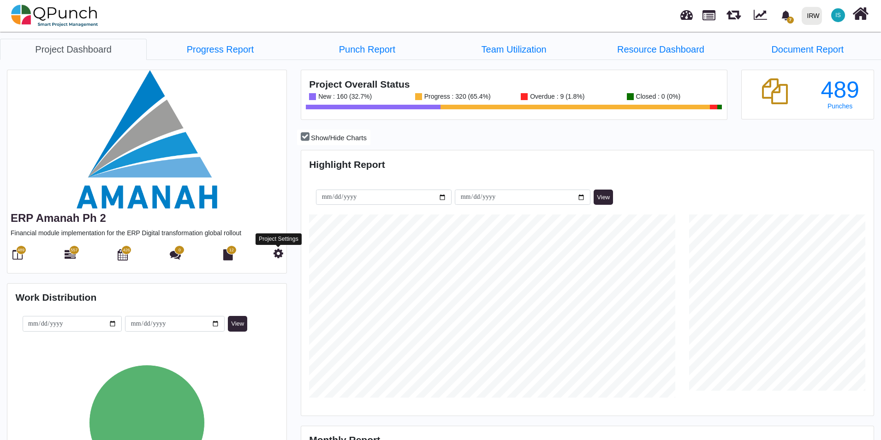
click at [275, 254] on icon at bounding box center [278, 253] width 10 height 11
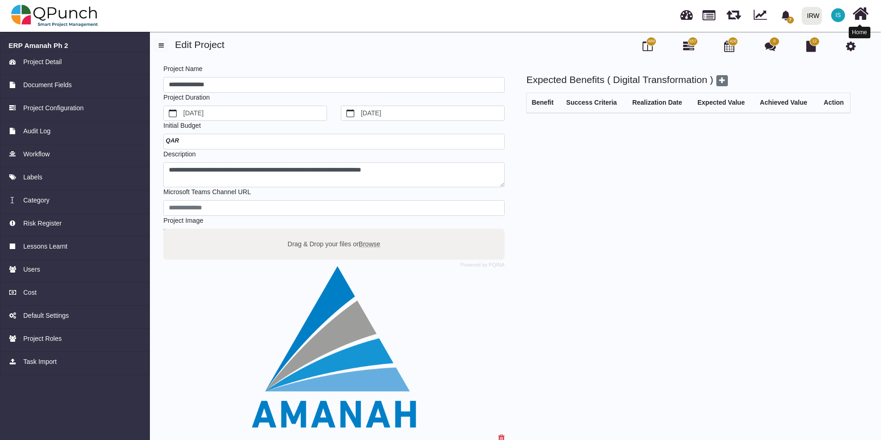
click at [854, 17] on icon at bounding box center [860, 14] width 16 height 18
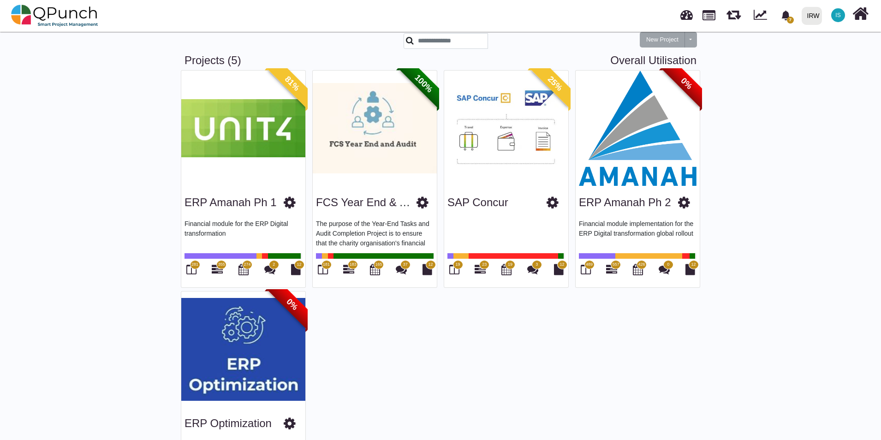
scroll to position [11, 0]
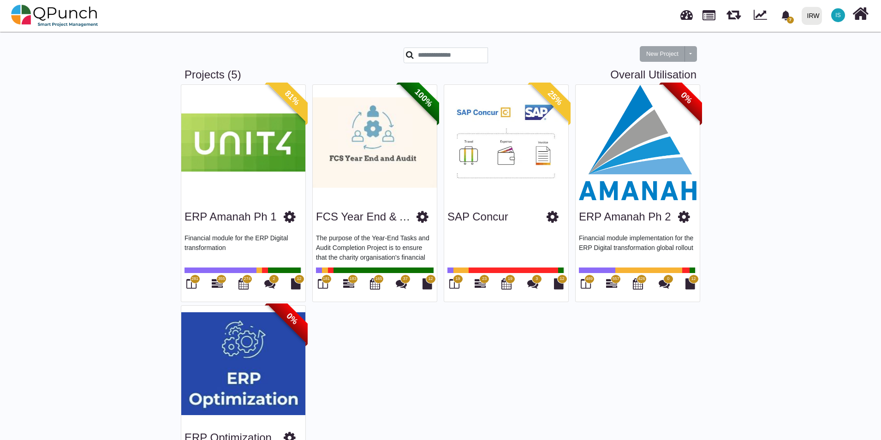
click at [667, 200] on div "ERP Amanah Ph 2 Financial module implementation for the ERP Digital transformat…" at bounding box center [637, 250] width 124 height 101
click at [643, 219] on link "ERP Amanah Ph 2" at bounding box center [625, 216] width 92 height 12
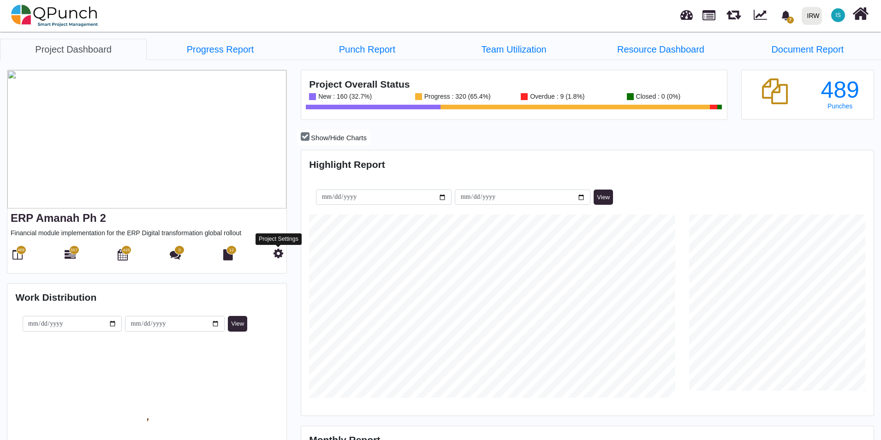
scroll to position [183, 190]
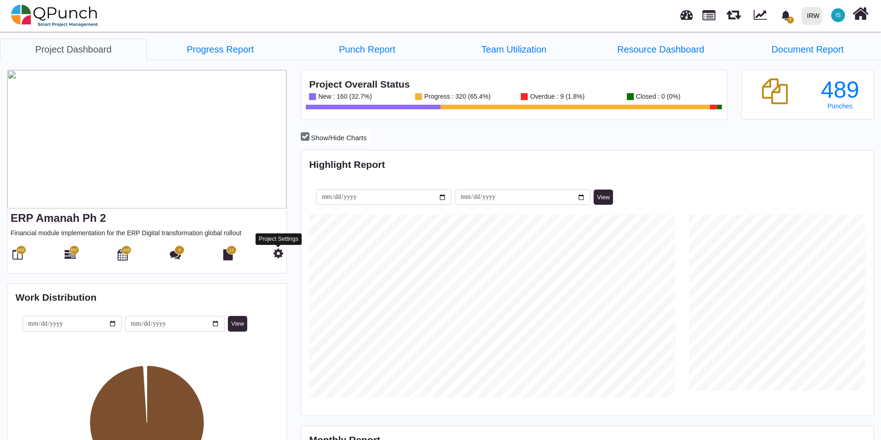
click at [277, 255] on icon at bounding box center [278, 253] width 10 height 11
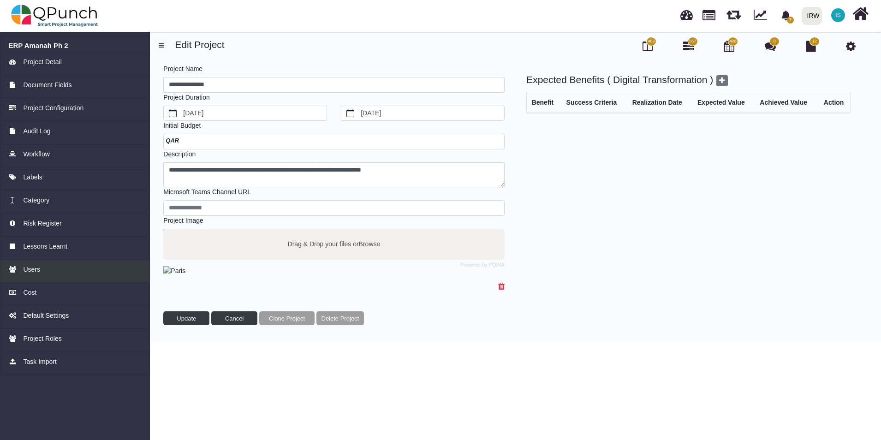
click at [35, 269] on span "Users" at bounding box center [31, 270] width 17 height 10
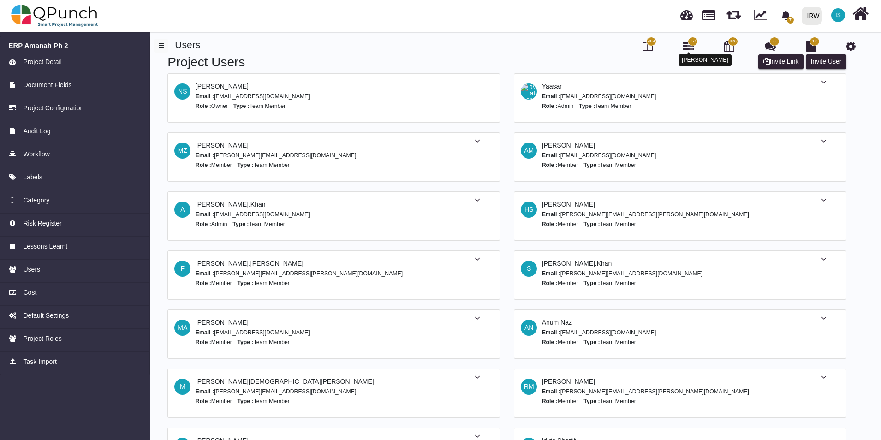
click at [689, 46] on icon at bounding box center [688, 46] width 11 height 11
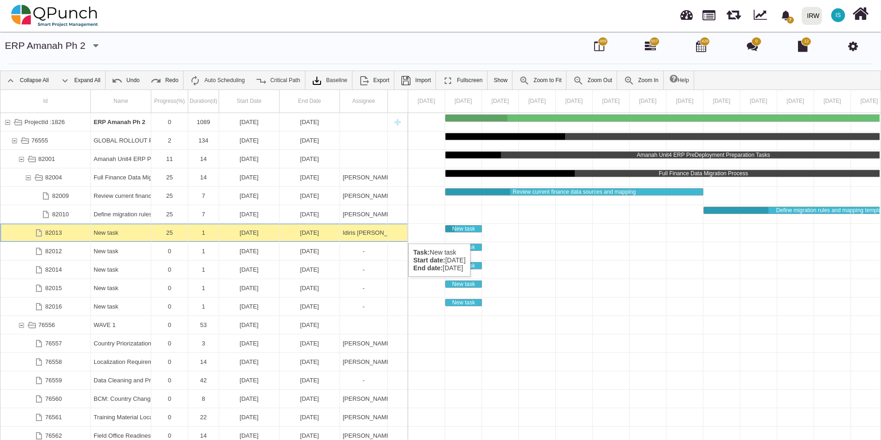
click at [110, 234] on div "New task" at bounding box center [121, 233] width 54 height 18
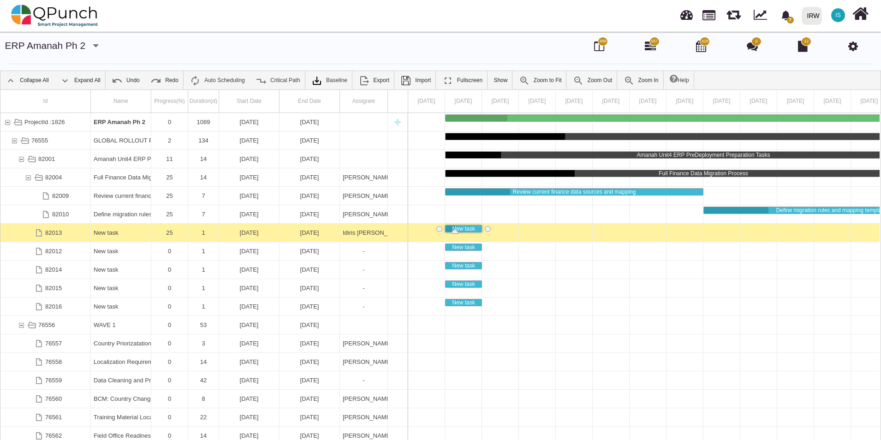
click at [110, 234] on div "New task" at bounding box center [121, 233] width 54 height 18
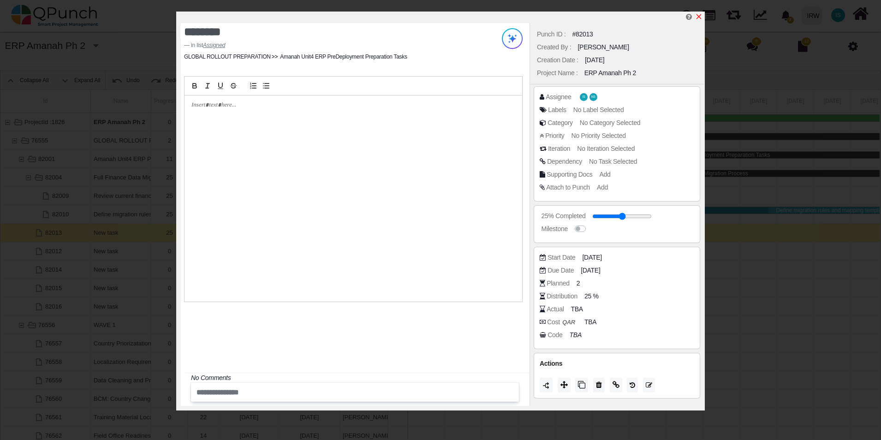
click at [700, 17] on icon "x" at bounding box center [698, 16] width 5 height 5
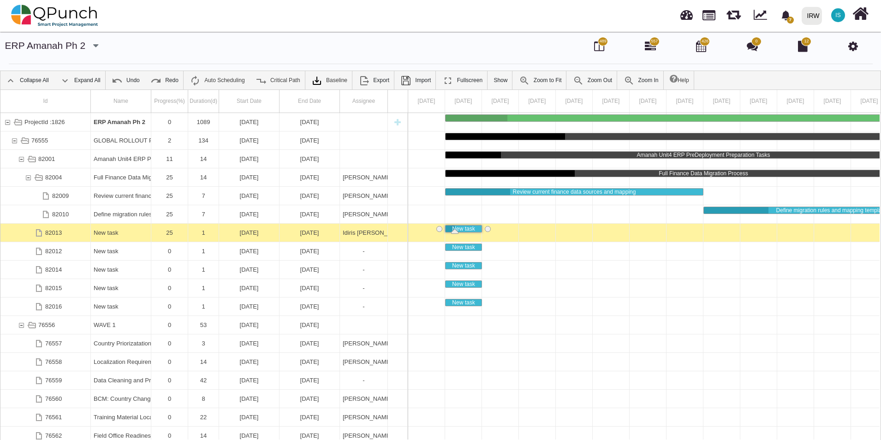
click at [115, 230] on div "New task" at bounding box center [121, 233] width 54 height 18
click at [121, 234] on div "New task" at bounding box center [121, 233] width 54 height 18
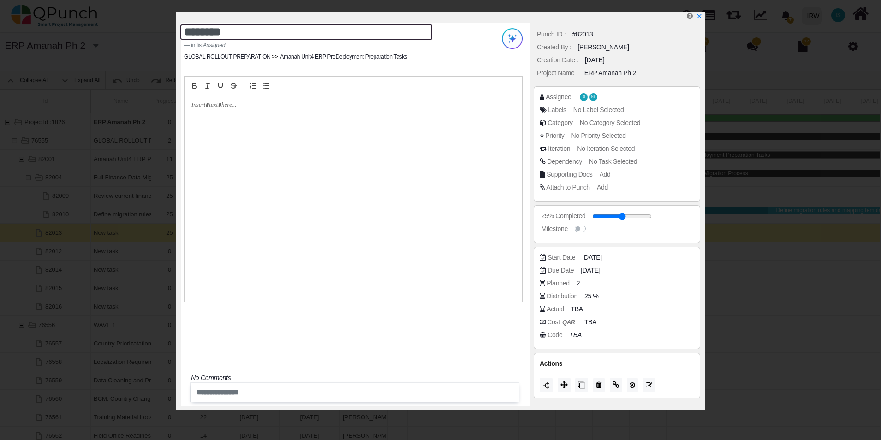
click at [219, 32] on textarea "********" at bounding box center [306, 31] width 252 height 15
click at [225, 30] on textarea "********" at bounding box center [306, 31] width 252 height 15
drag, startPoint x: 241, startPoint y: 34, endPoint x: 109, endPoint y: 14, distance: 133.4
click at [109, 14] on div "******** in list Assigned GLOBAL ROLLOUT PREPARATION Amanah Unit4 ERP PreDeploy…" at bounding box center [440, 220] width 881 height 440
paste textarea "**********"
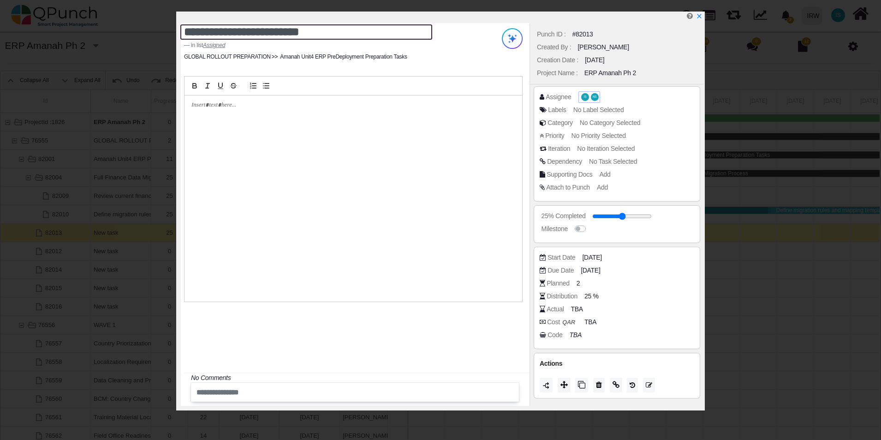
type textarea "**********"
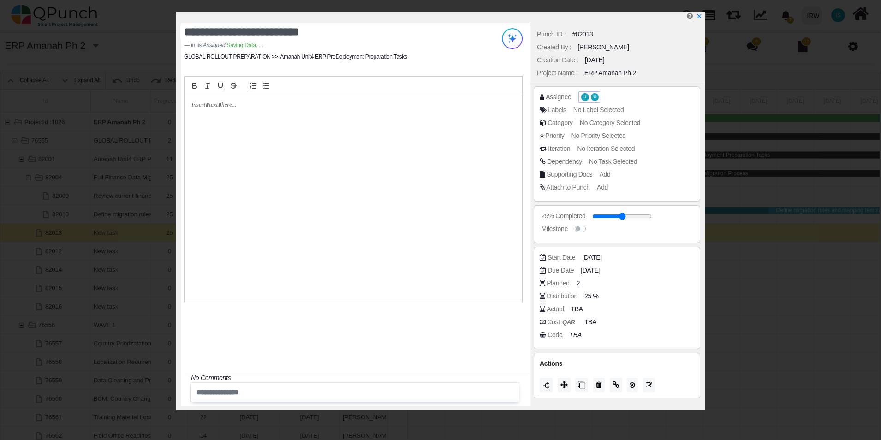
click at [585, 97] on span "IS" at bounding box center [585, 97] width 8 height 8
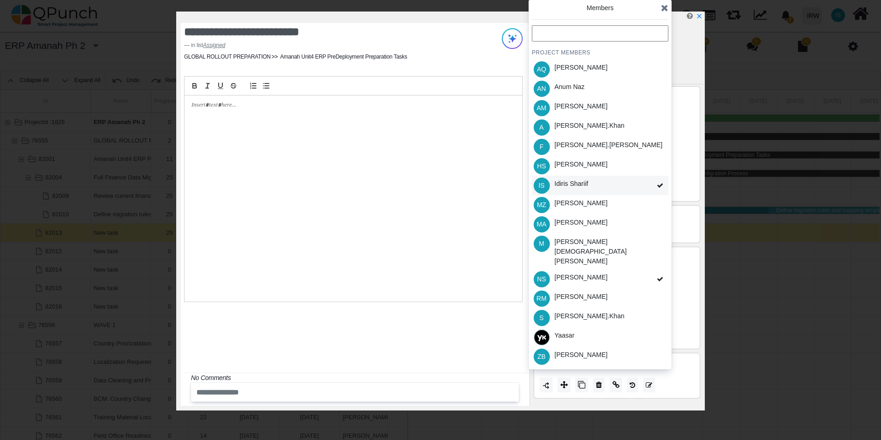
click at [659, 187] on icon at bounding box center [660, 185] width 6 height 6
click at [655, 269] on span at bounding box center [660, 279] width 17 height 20
click at [699, 16] on icon "x" at bounding box center [698, 16] width 7 height 7
click at [664, 8] on icon at bounding box center [664, 7] width 7 height 9
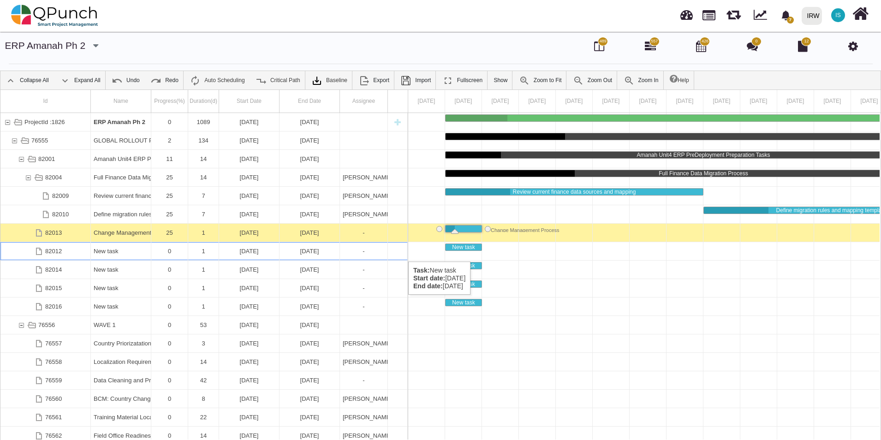
click at [115, 252] on div "New task" at bounding box center [121, 251] width 54 height 18
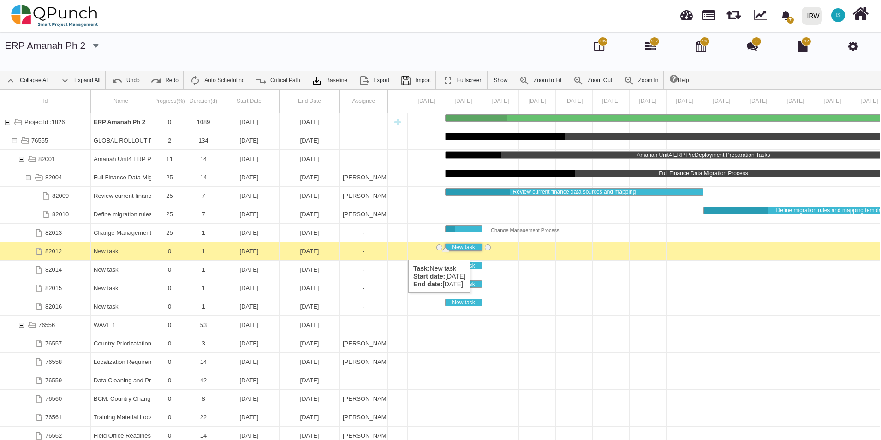
click at [116, 250] on div "New task" at bounding box center [121, 251] width 54 height 18
click at [117, 250] on div "New task" at bounding box center [121, 251] width 54 height 18
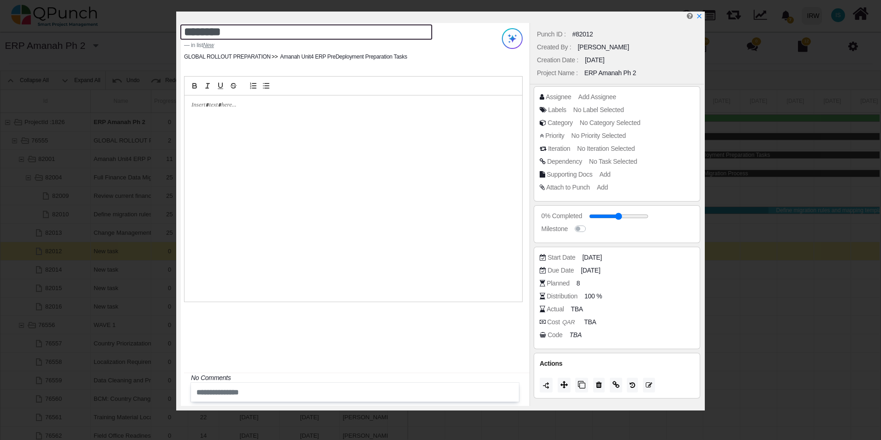
click at [245, 33] on textarea "********" at bounding box center [306, 31] width 252 height 15
drag, startPoint x: 245, startPoint y: 33, endPoint x: 111, endPoint y: 14, distance: 135.5
click at [111, 14] on div "******** in list New GLOBAL ROLLOUT PREPARATION Amanah Unit4 ERP PreDeployment …" at bounding box center [440, 220] width 881 height 440
paste textarea "**********"
type textarea "**********"
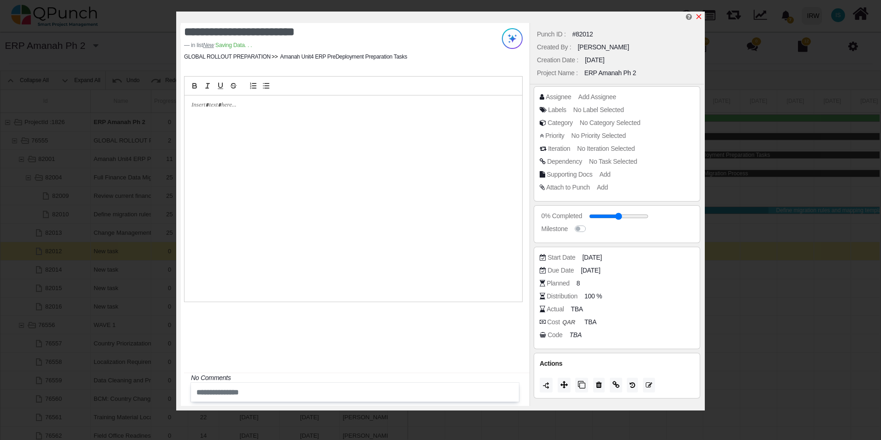
click at [699, 16] on icon "x" at bounding box center [698, 16] width 7 height 7
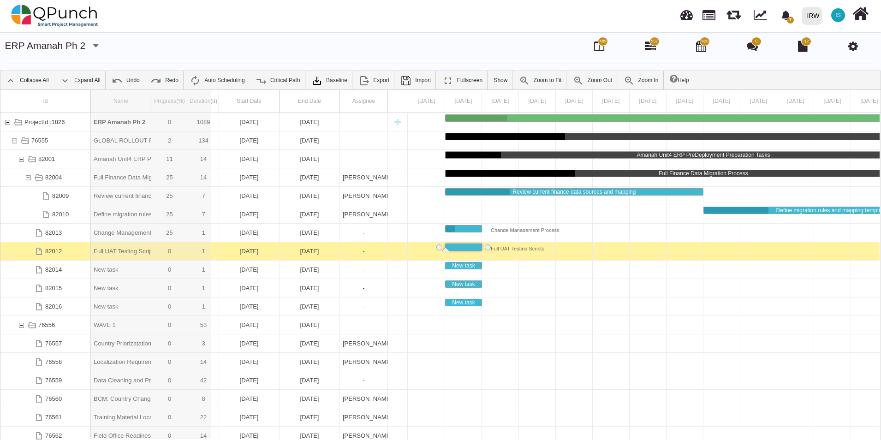
drag, startPoint x: 150, startPoint y: 92, endPoint x: 211, endPoint y: 100, distance: 61.4
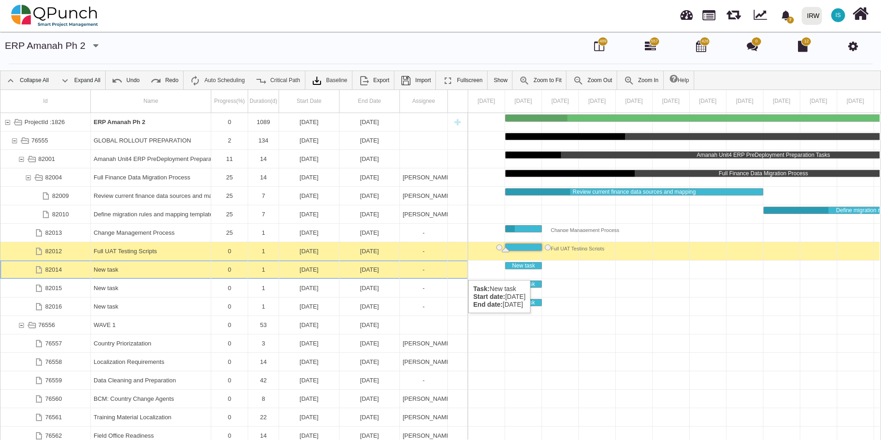
click at [106, 271] on div "New task" at bounding box center [151, 270] width 114 height 18
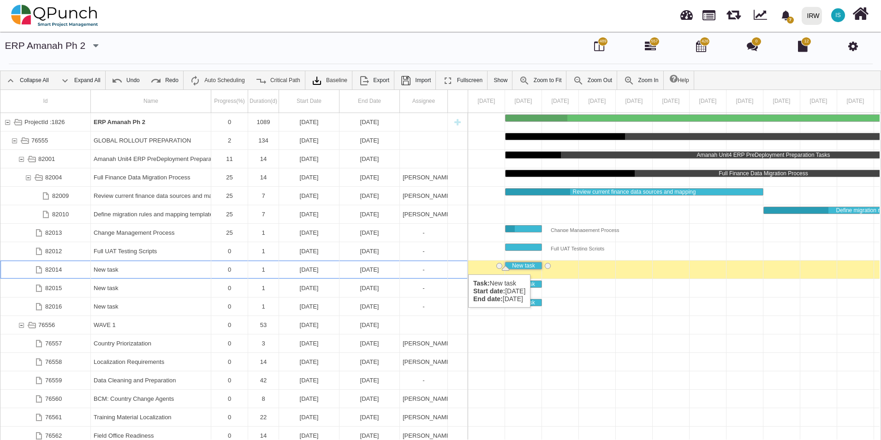
click at [113, 265] on div "New task" at bounding box center [151, 270] width 114 height 18
drag, startPoint x: 114, startPoint y: 267, endPoint x: 102, endPoint y: 267, distance: 12.0
click at [102, 267] on div "New task" at bounding box center [151, 270] width 114 height 18
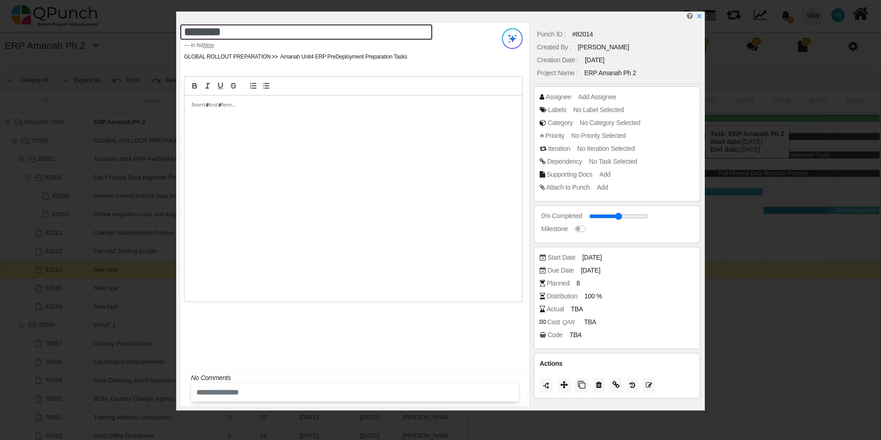
click at [243, 33] on textarea "********" at bounding box center [306, 31] width 252 height 15
drag, startPoint x: 243, startPoint y: 32, endPoint x: 79, endPoint y: 21, distance: 164.5
click at [79, 21] on div "******** in list New GLOBAL ROLLOUT PREPARATION Amanah Unit4 ERP PreDeployment …" at bounding box center [440, 220] width 881 height 440
paste textarea "**********"
click at [266, 32] on textarea "**********" at bounding box center [306, 31] width 252 height 15
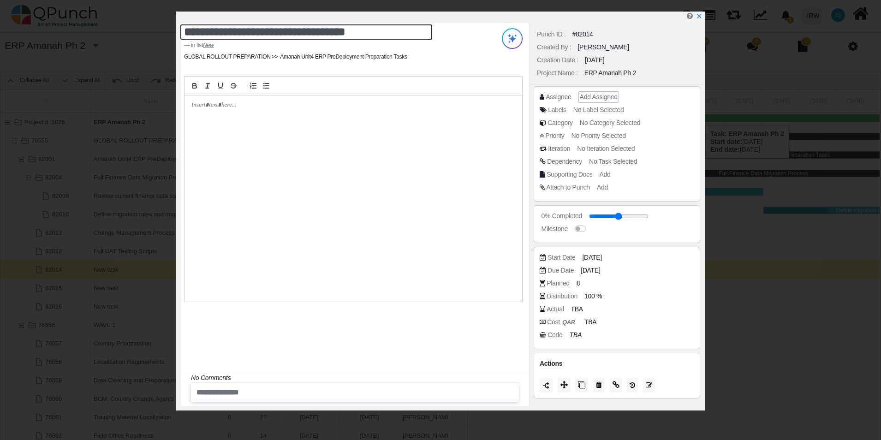
type textarea "**********"
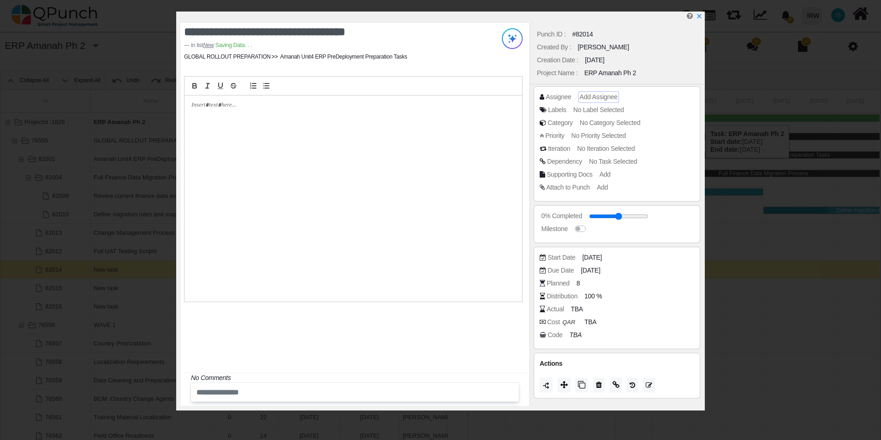
click at [596, 99] on span "Add Assignee" at bounding box center [599, 96] width 38 height 7
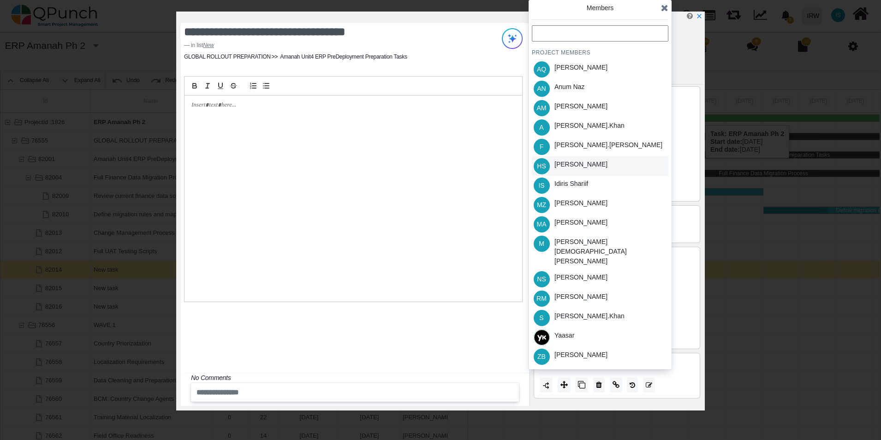
click at [578, 162] on div "[PERSON_NAME]" at bounding box center [580, 165] width 53 height 10
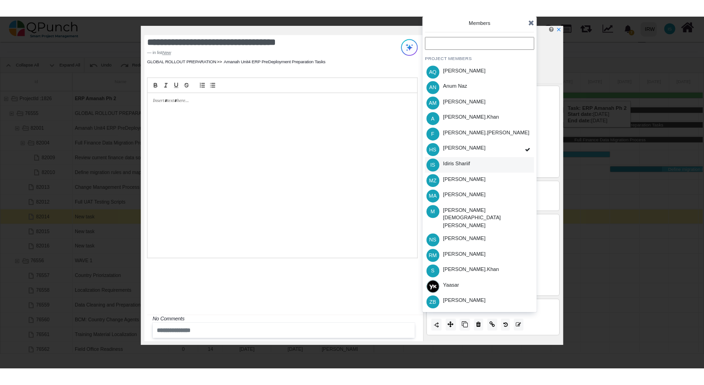
scroll to position [30, 0]
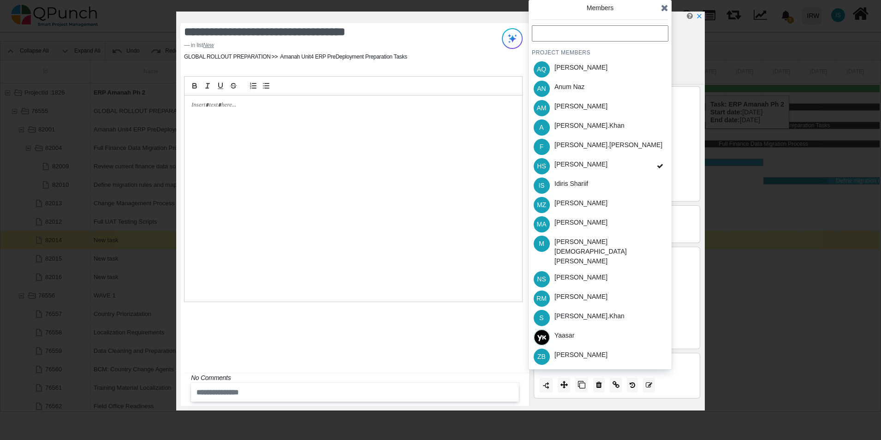
click at [661, 9] on icon at bounding box center [664, 7] width 7 height 9
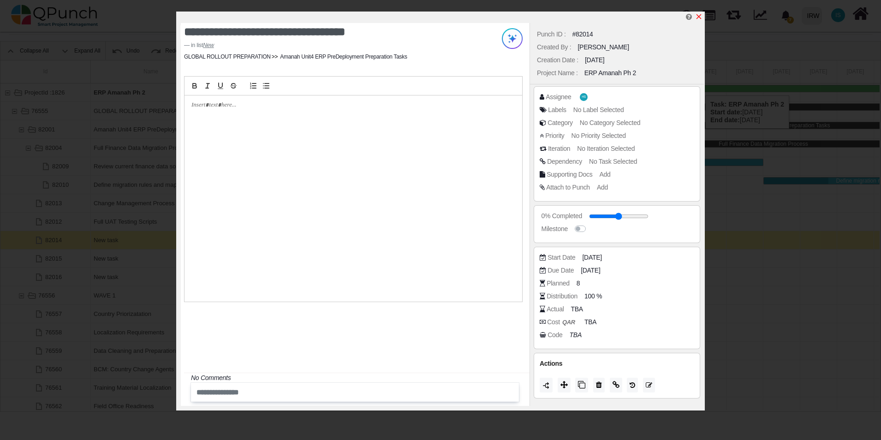
click at [699, 16] on icon "x" at bounding box center [698, 16] width 7 height 7
type input "**"
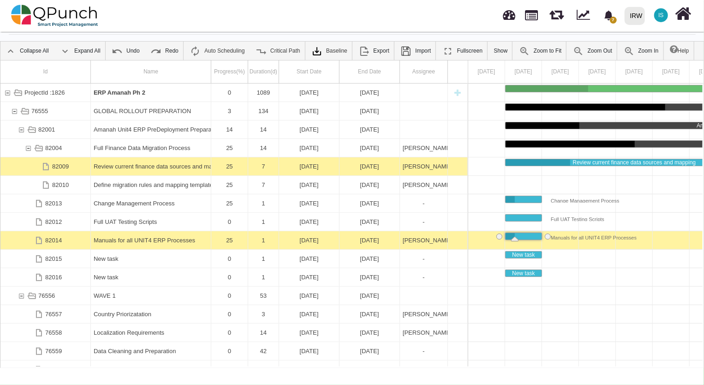
scroll to position [0, 0]
